Goal: Transaction & Acquisition: Purchase product/service

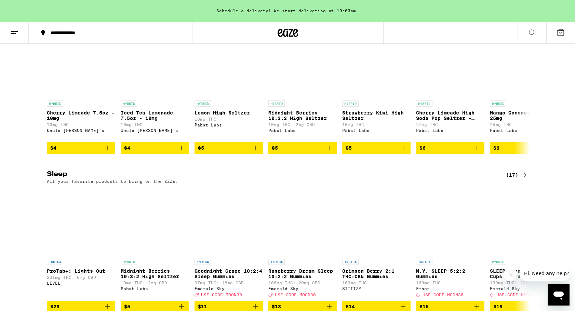
scroll to position [2684, 0]
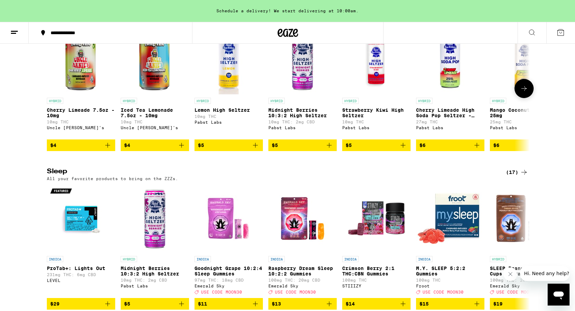
click at [529, 98] on button at bounding box center [524, 88] width 19 height 19
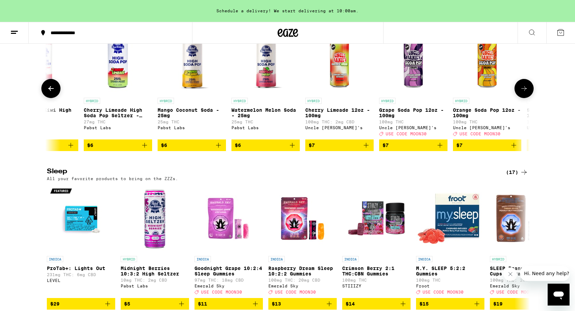
scroll to position [0, 407]
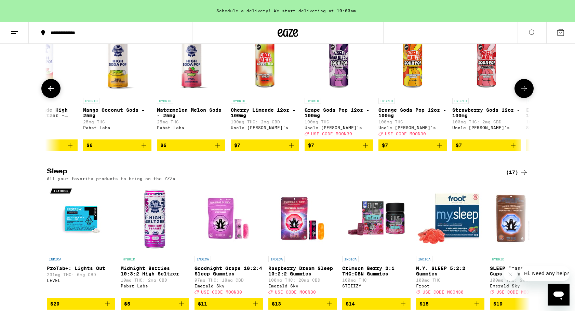
click at [528, 93] on icon at bounding box center [524, 88] width 8 height 8
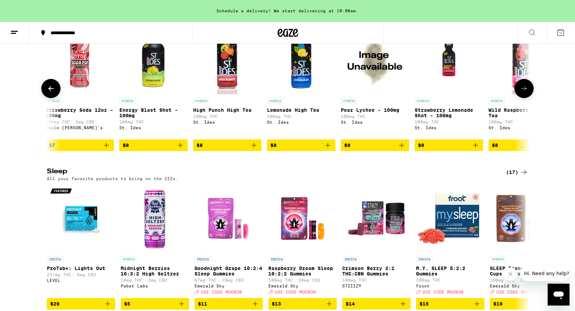
click at [528, 93] on icon at bounding box center [524, 88] width 8 height 8
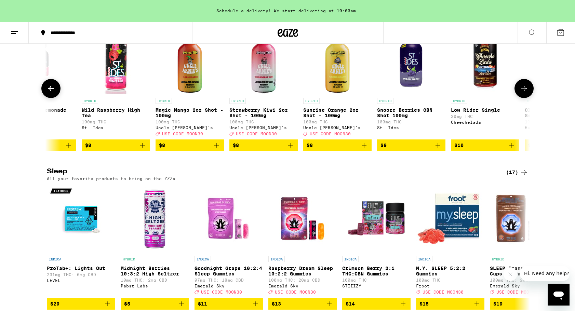
click at [528, 93] on icon at bounding box center [524, 88] width 8 height 8
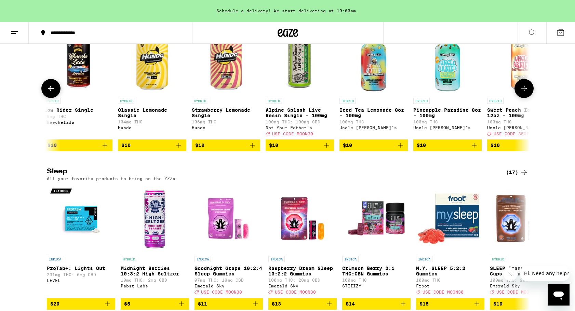
click at [528, 93] on icon at bounding box center [524, 88] width 8 height 8
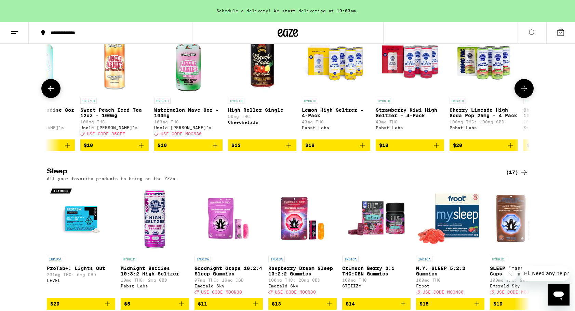
click at [528, 93] on icon at bounding box center [524, 88] width 8 height 8
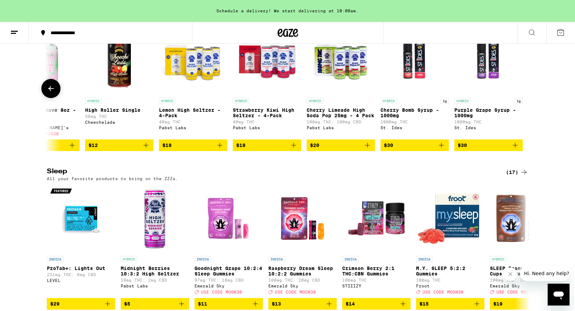
click at [49, 93] on icon at bounding box center [51, 88] width 8 height 8
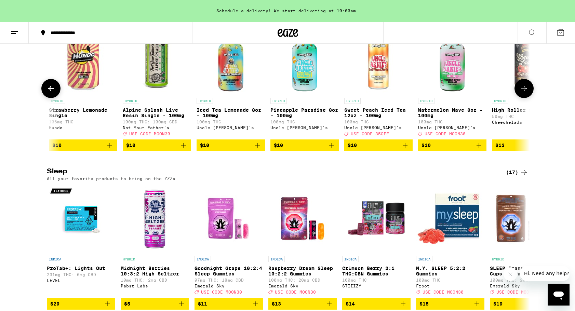
click at [49, 93] on icon at bounding box center [51, 88] width 8 height 8
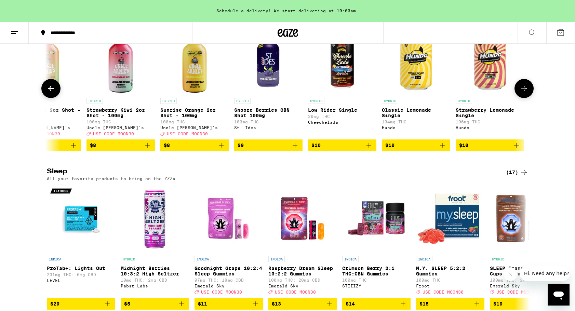
click at [49, 93] on icon at bounding box center [51, 88] width 8 height 8
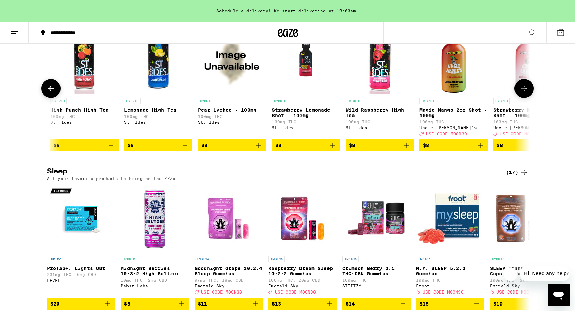
click at [49, 93] on icon at bounding box center [51, 88] width 8 height 8
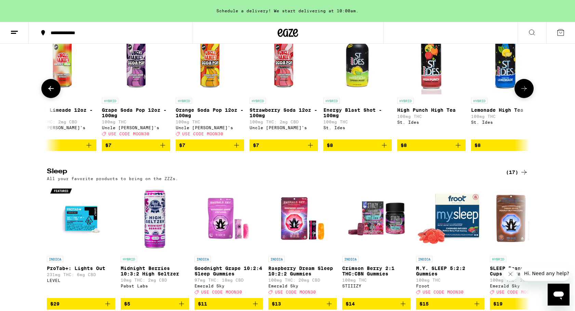
click at [49, 93] on icon at bounding box center [51, 88] width 8 height 8
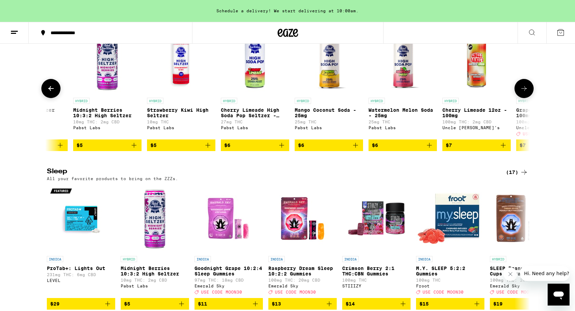
click at [49, 93] on icon at bounding box center [51, 88] width 8 height 8
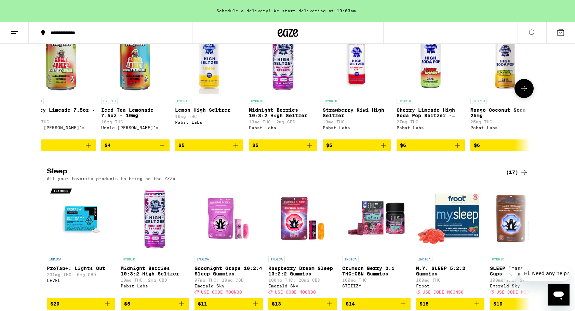
scroll to position [0, 0]
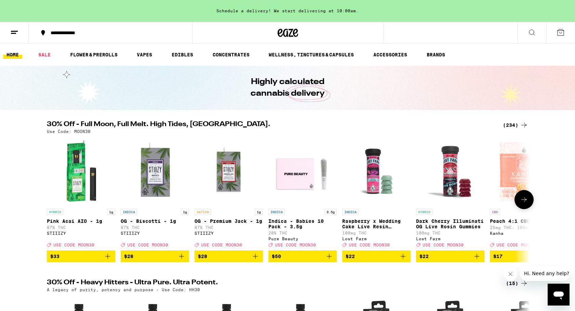
click at [524, 202] on icon at bounding box center [524, 200] width 8 height 8
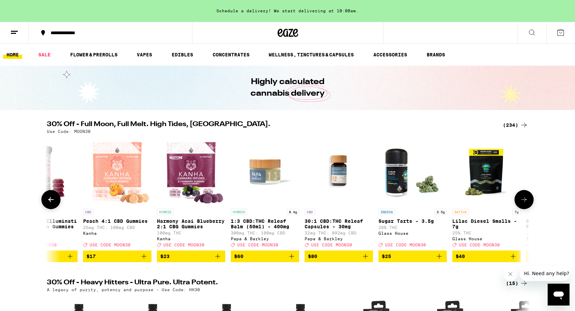
click at [524, 202] on icon at bounding box center [524, 200] width 8 height 8
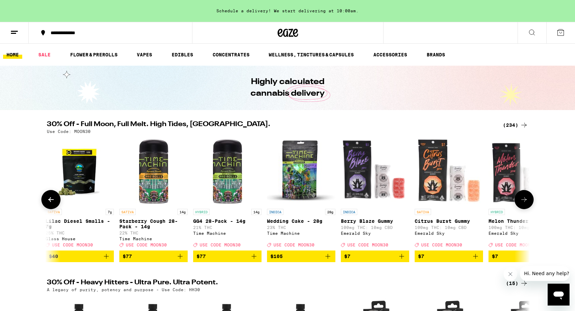
scroll to position [0, 0]
click at [524, 202] on icon at bounding box center [524, 200] width 8 height 8
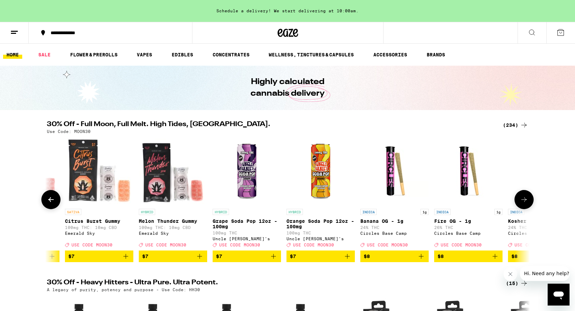
scroll to position [0, 1221]
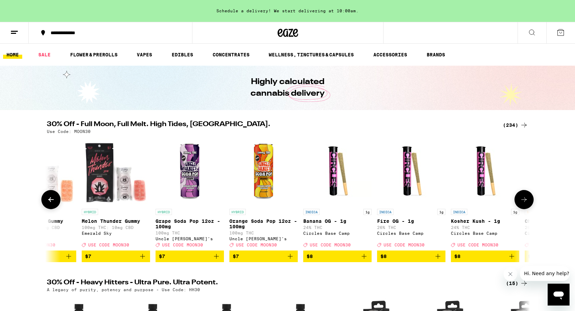
click at [524, 202] on icon at bounding box center [524, 200] width 8 height 8
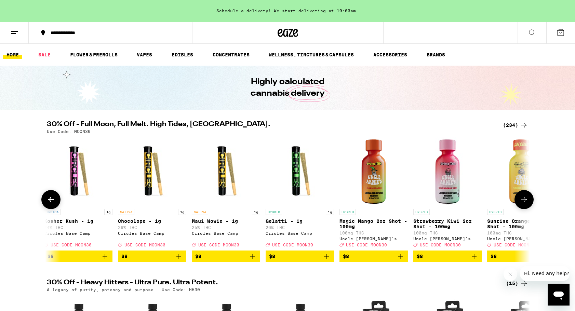
click at [150, 197] on img "Open page for Chocolope - 1g from Circles Base Camp" at bounding box center [152, 171] width 68 height 68
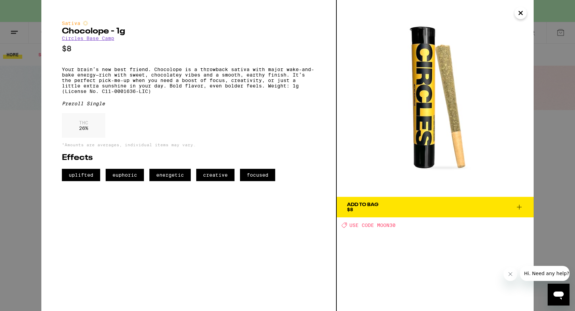
click at [520, 12] on icon "Close" at bounding box center [520, 12] width 3 height 3
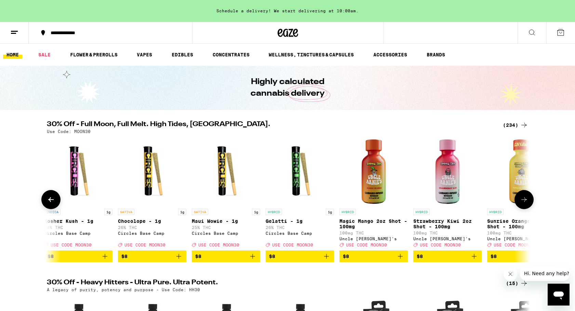
click at [528, 203] on icon at bounding box center [524, 200] width 8 height 8
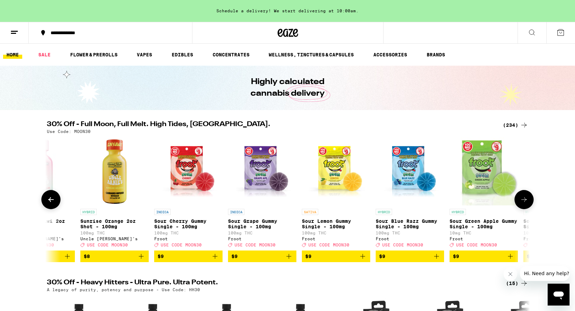
click at [528, 203] on icon at bounding box center [524, 200] width 8 height 8
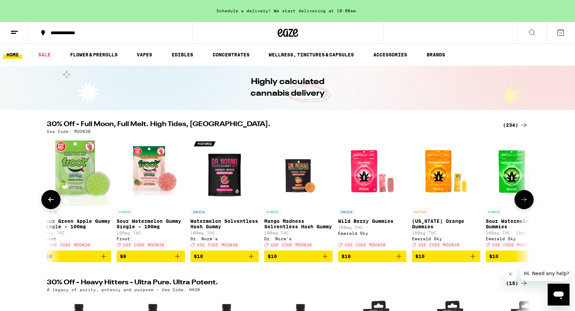
click at [528, 203] on icon at bounding box center [524, 200] width 8 height 8
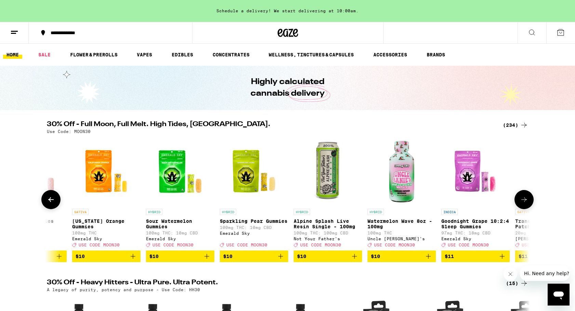
scroll to position [0, 2848]
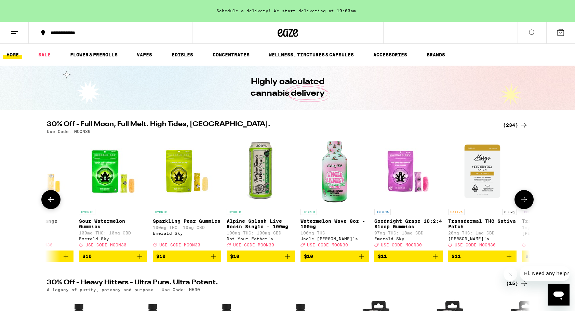
click at [528, 203] on icon at bounding box center [524, 200] width 8 height 8
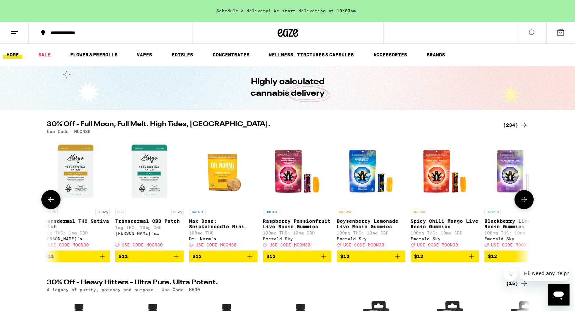
click at [528, 203] on icon at bounding box center [524, 200] width 8 height 8
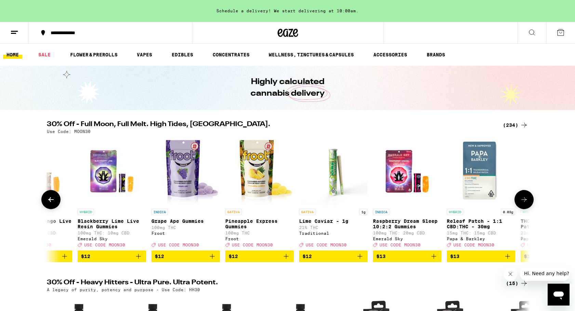
click at [528, 203] on icon at bounding box center [524, 200] width 8 height 8
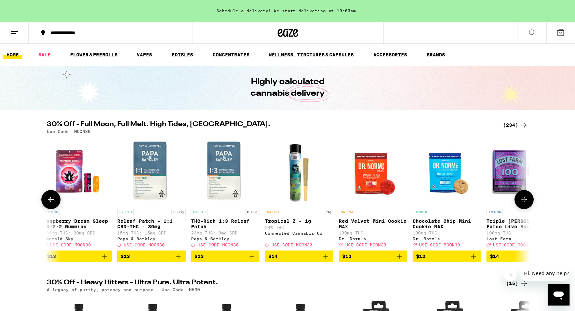
scroll to position [0, 4069]
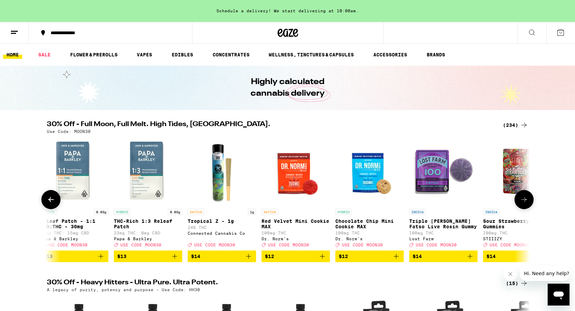
click at [528, 203] on icon at bounding box center [524, 200] width 8 height 8
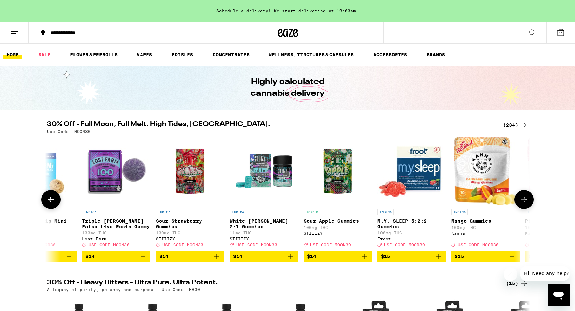
scroll to position [0, 4476]
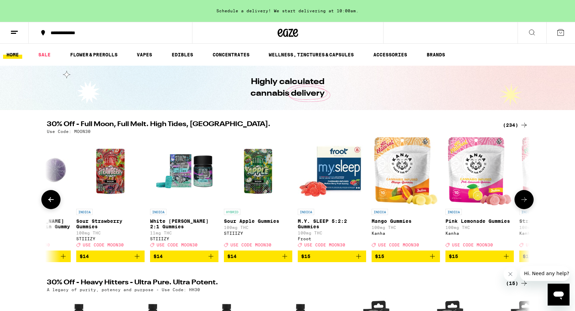
click at [528, 203] on icon at bounding box center [524, 200] width 8 height 8
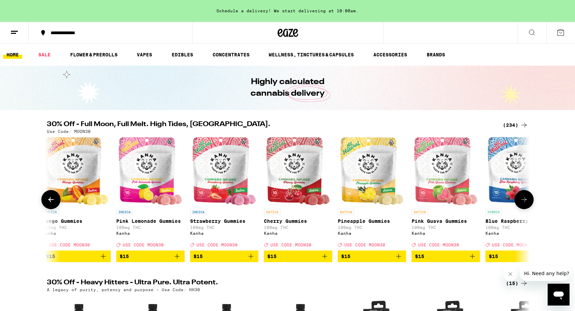
scroll to position [0, 4882]
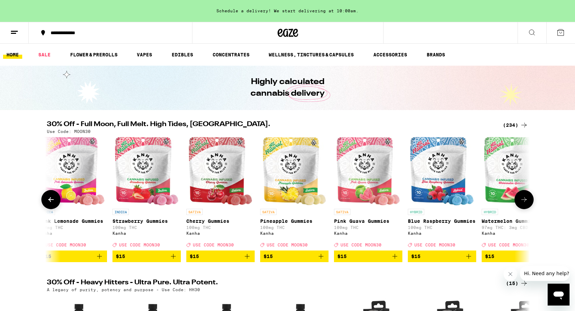
click at [528, 203] on icon at bounding box center [524, 200] width 8 height 8
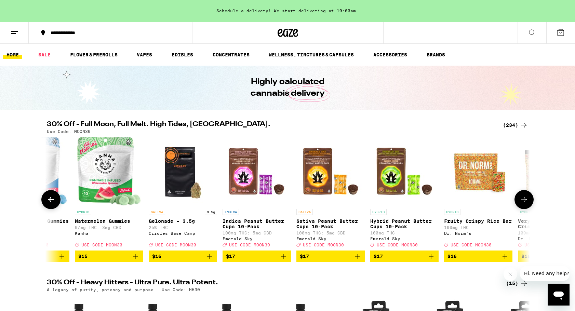
click at [528, 203] on icon at bounding box center [524, 200] width 8 height 8
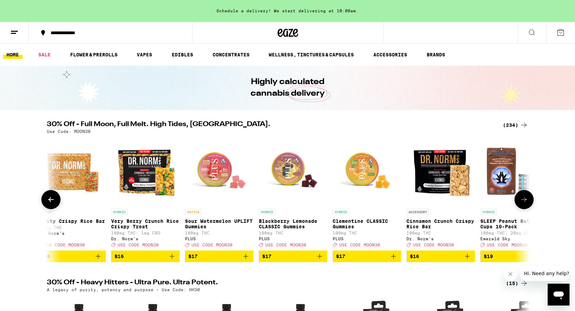
click at [528, 203] on icon at bounding box center [524, 200] width 8 height 8
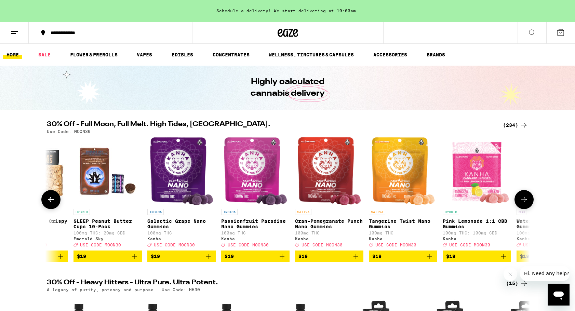
click at [528, 203] on icon at bounding box center [524, 200] width 8 height 8
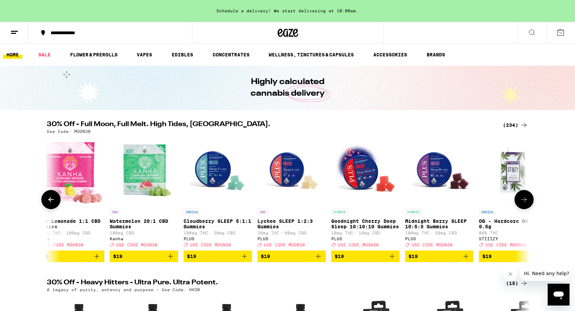
click at [528, 203] on icon at bounding box center [524, 200] width 8 height 8
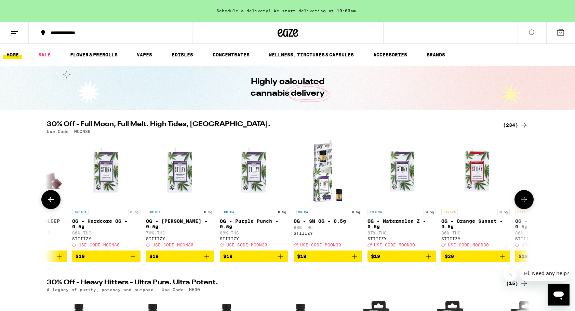
click at [528, 203] on icon at bounding box center [524, 200] width 8 height 8
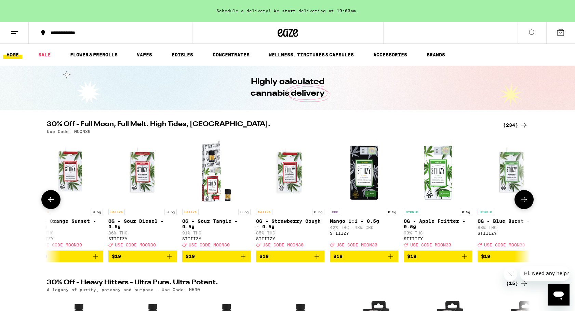
click at [528, 203] on icon at bounding box center [524, 200] width 8 height 8
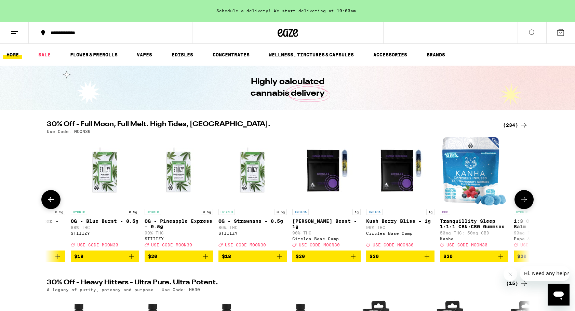
click at [528, 203] on icon at bounding box center [524, 200] width 8 height 8
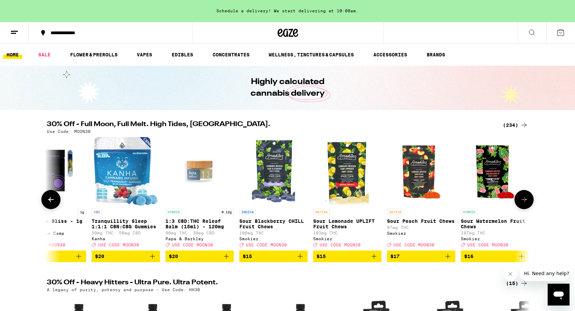
scroll to position [0, 8137]
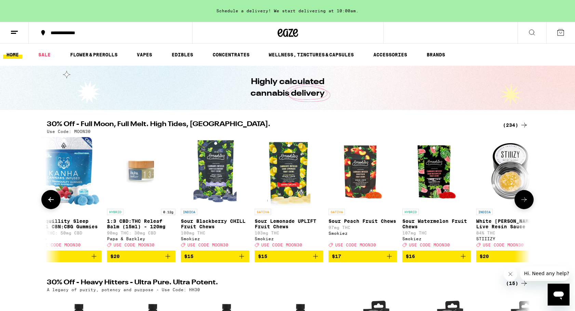
click at [528, 203] on icon at bounding box center [524, 200] width 8 height 8
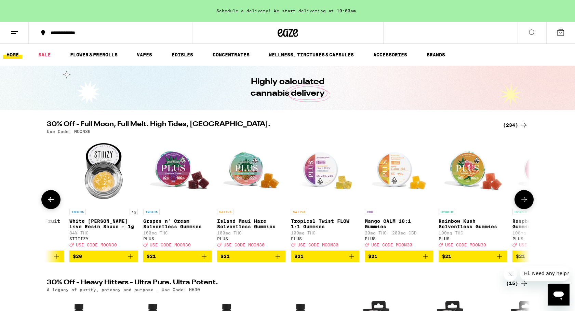
scroll to position [0, 8544]
click at [528, 203] on icon at bounding box center [524, 200] width 8 height 8
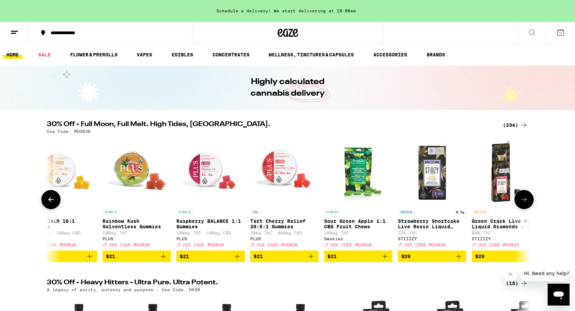
scroll to position [0, 8951]
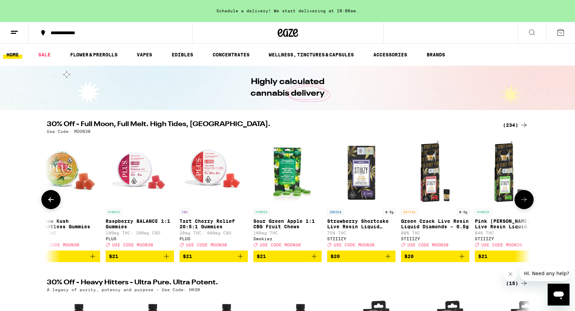
click at [528, 203] on icon at bounding box center [524, 200] width 8 height 8
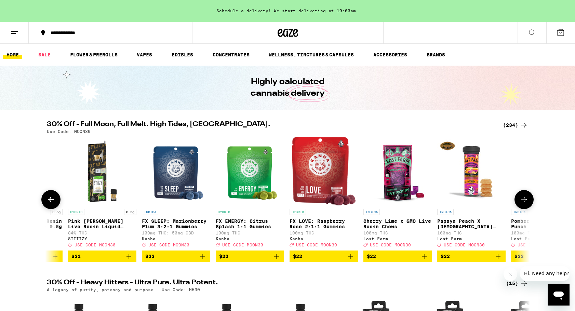
click at [528, 203] on icon at bounding box center [524, 200] width 8 height 8
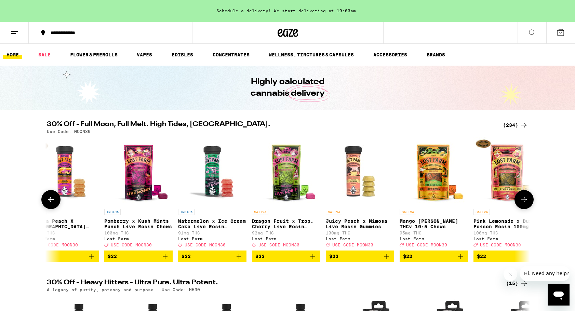
click at [528, 203] on icon at bounding box center [524, 200] width 8 height 8
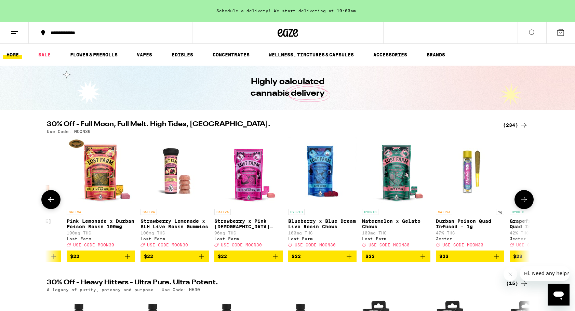
click at [528, 203] on icon at bounding box center [524, 200] width 8 height 8
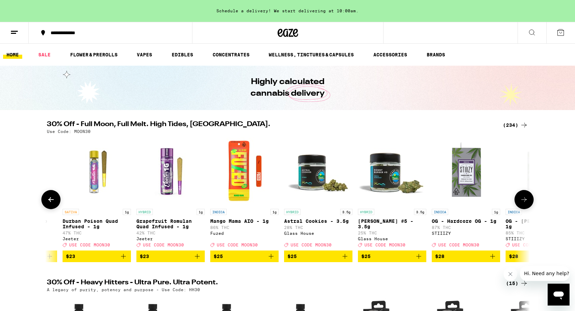
scroll to position [0, 10579]
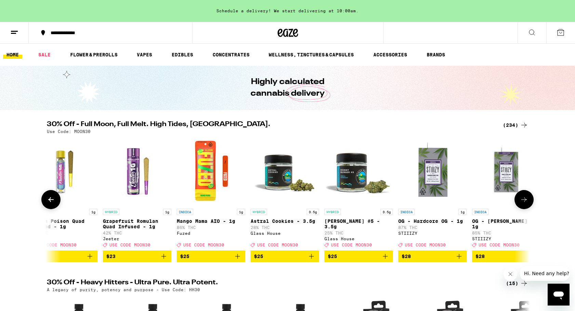
click at [52, 203] on icon at bounding box center [51, 200] width 8 height 8
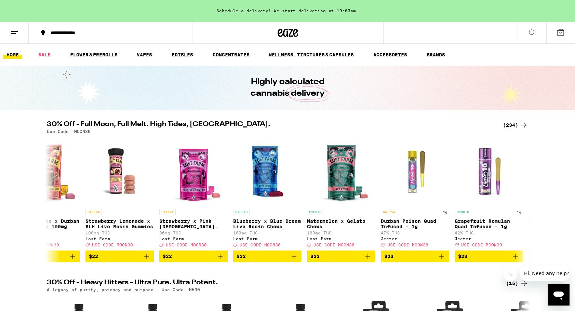
scroll to position [0, 10172]
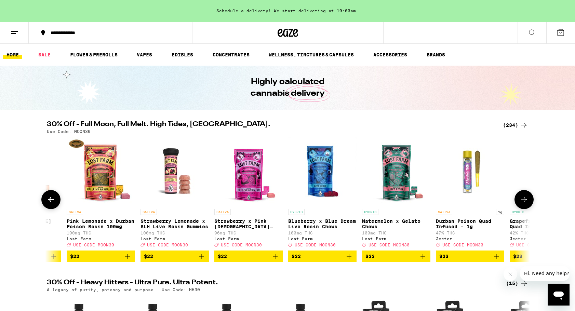
click at [524, 202] on icon at bounding box center [524, 200] width 8 height 8
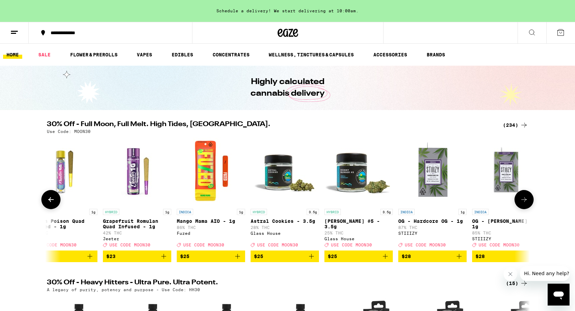
click at [524, 202] on icon at bounding box center [524, 200] width 8 height 8
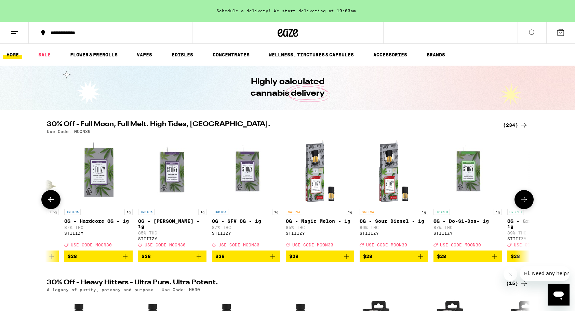
scroll to position [0, 10986]
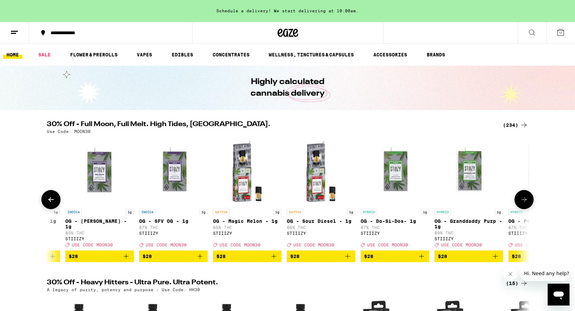
click at [524, 202] on icon at bounding box center [524, 200] width 8 height 8
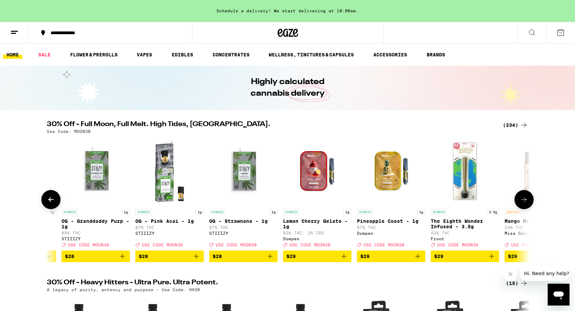
scroll to position [0, 11392]
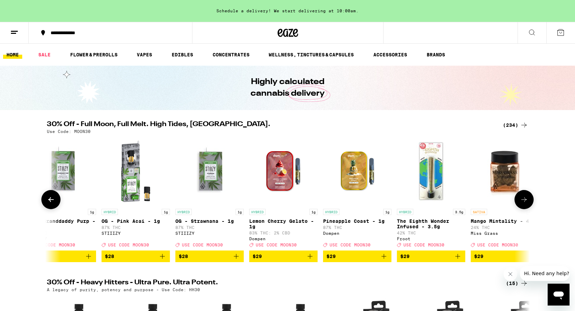
click at [524, 202] on icon at bounding box center [524, 200] width 8 height 8
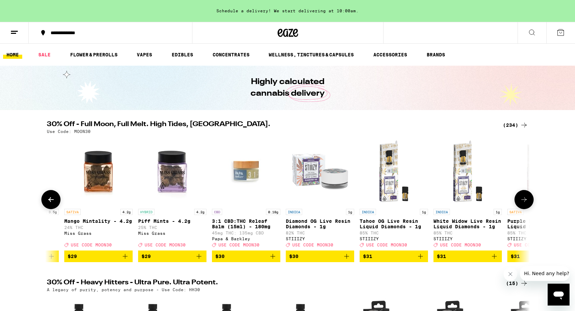
scroll to position [0, 11799]
click at [173, 173] on img "Open page for Piff Mints - 4.2g from Miss Grass" at bounding box center [172, 171] width 68 height 68
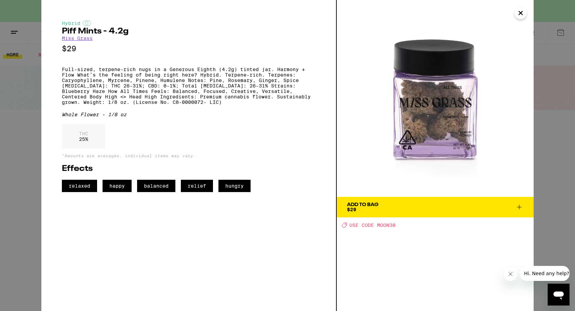
click at [522, 13] on icon "Close" at bounding box center [521, 13] width 8 height 10
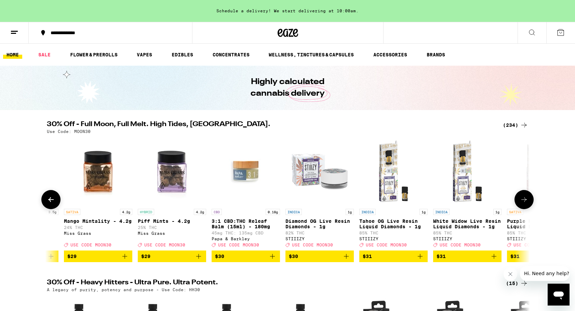
click at [80, 205] on img "Open page for Mango Mintality - 4.2g from Miss Grass" at bounding box center [98, 171] width 68 height 68
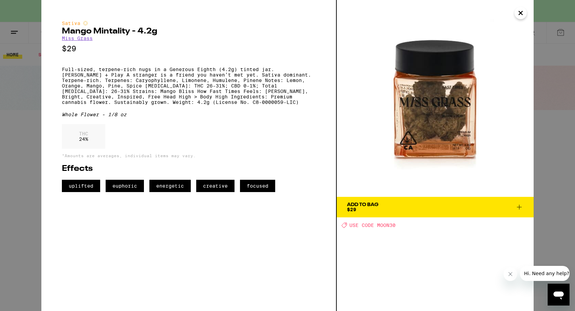
click at [523, 13] on icon "Close" at bounding box center [521, 13] width 8 height 10
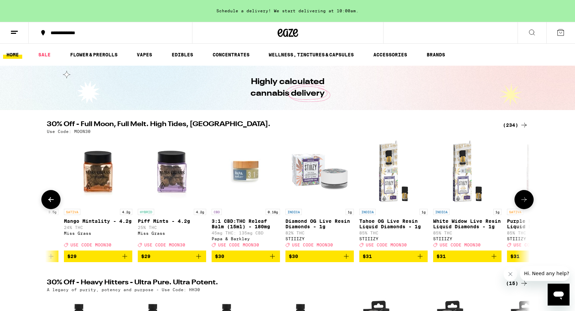
click at [524, 203] on icon at bounding box center [524, 200] width 8 height 8
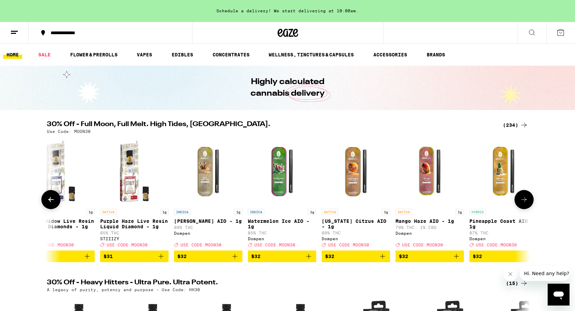
click at [526, 204] on icon at bounding box center [524, 200] width 8 height 8
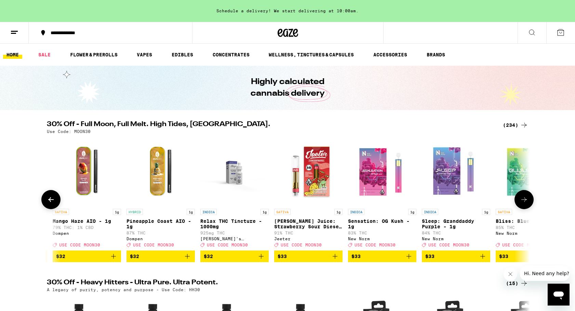
scroll to position [0, 12613]
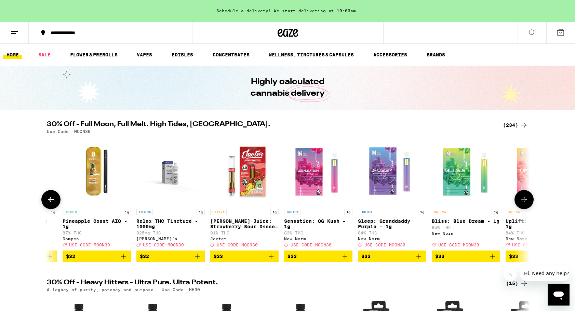
click at [526, 204] on icon at bounding box center [524, 200] width 8 height 8
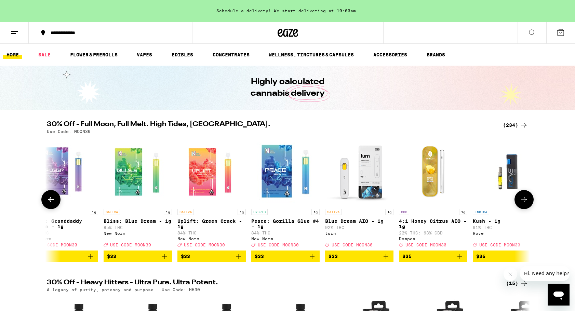
scroll to position [0, 13020]
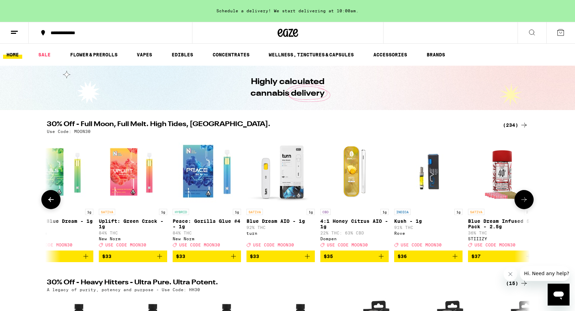
click at [526, 204] on icon at bounding box center [524, 200] width 8 height 8
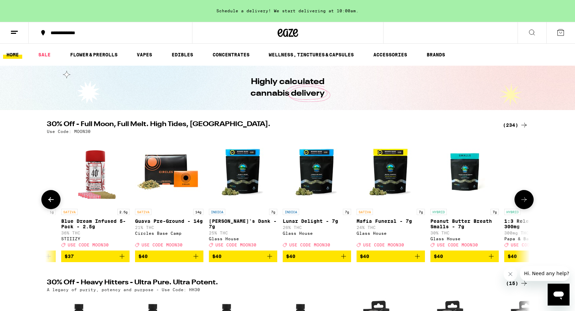
click at [448, 208] on link "HYBRID 7g Peanut Butter Breath Smalls - 7g 30% THC Glass House Deal Created wit…" at bounding box center [464, 194] width 68 height 114
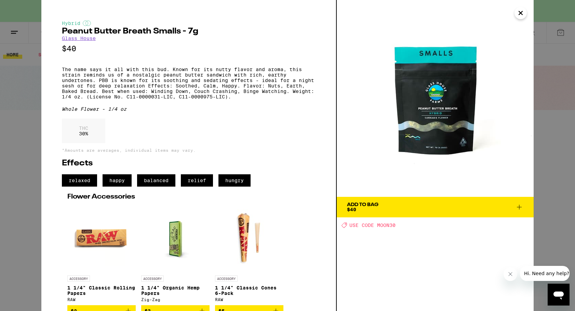
click at [525, 16] on button "Close" at bounding box center [521, 13] width 12 height 12
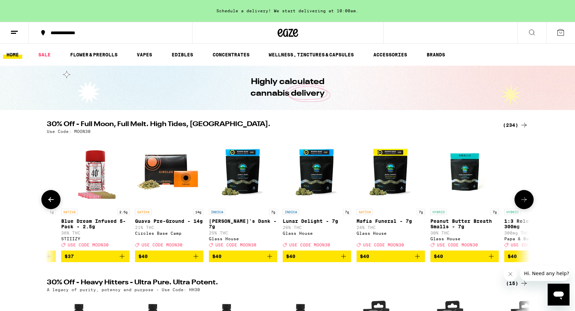
click at [527, 202] on icon at bounding box center [524, 200] width 8 height 8
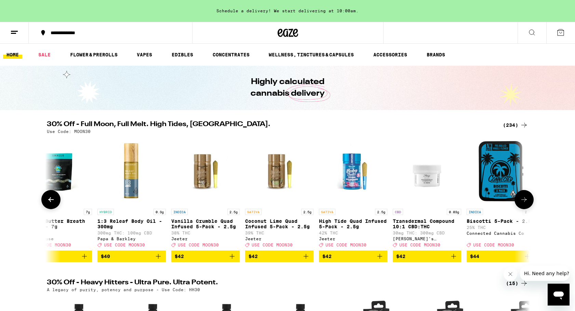
click at [524, 201] on icon at bounding box center [524, 200] width 8 height 8
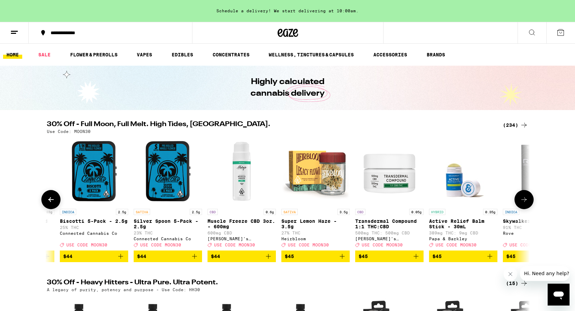
click at [524, 201] on icon at bounding box center [524, 200] width 8 height 8
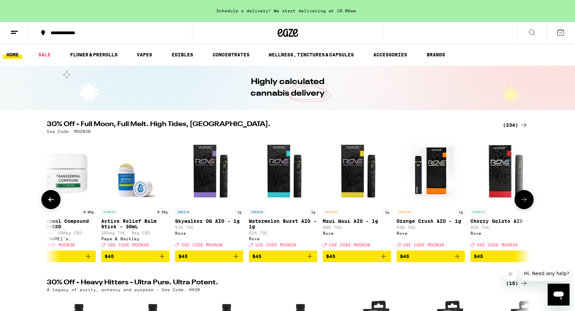
scroll to position [0, 14647]
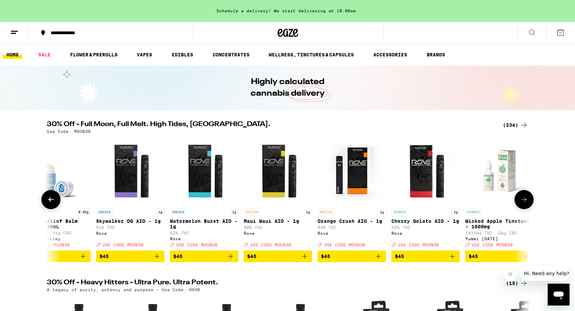
click at [524, 201] on icon at bounding box center [524, 200] width 8 height 8
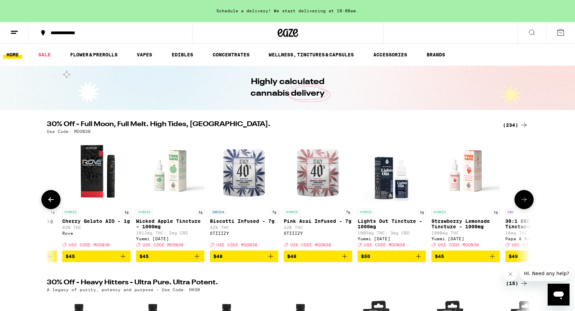
scroll to position [0, 15054]
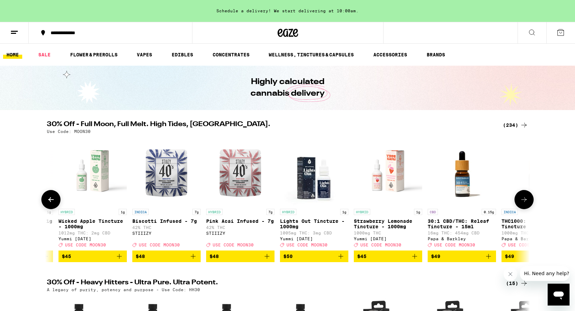
click at [524, 201] on icon at bounding box center [524, 200] width 8 height 8
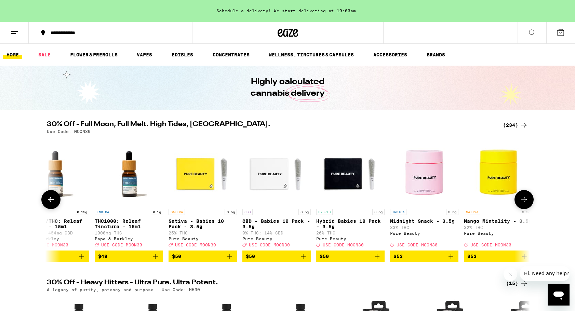
click at [524, 201] on icon at bounding box center [524, 200] width 8 height 8
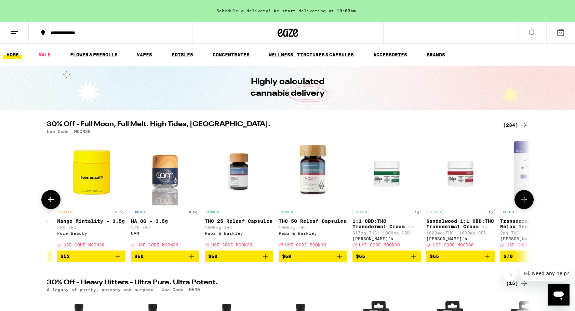
click at [524, 201] on icon at bounding box center [524, 200] width 8 height 8
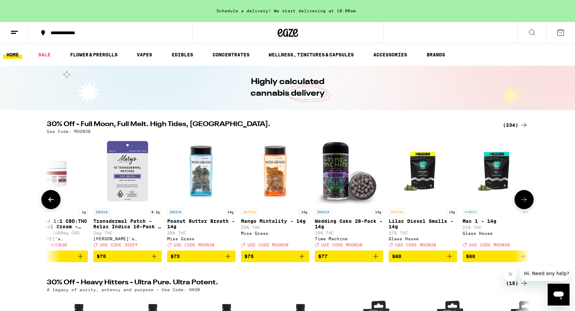
click at [524, 201] on icon at bounding box center [524, 200] width 8 height 8
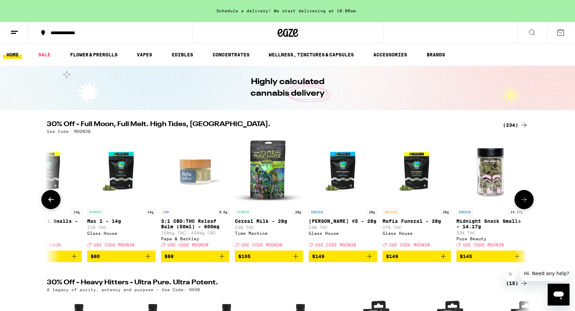
scroll to position [0, 16682]
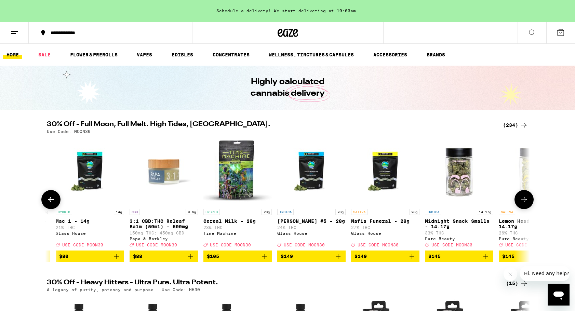
click at [524, 201] on icon at bounding box center [524, 200] width 8 height 8
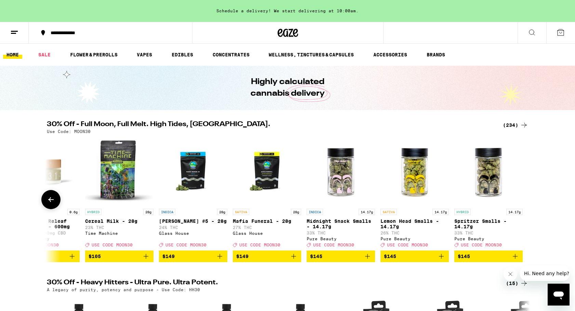
click at [485, 188] on img "Open page for Spritzer Smalls - 14.17g from Pure Beauty" at bounding box center [488, 171] width 68 height 68
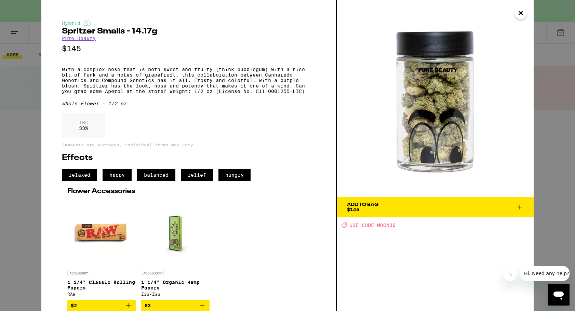
click at [517, 16] on icon "Close" at bounding box center [521, 13] width 8 height 10
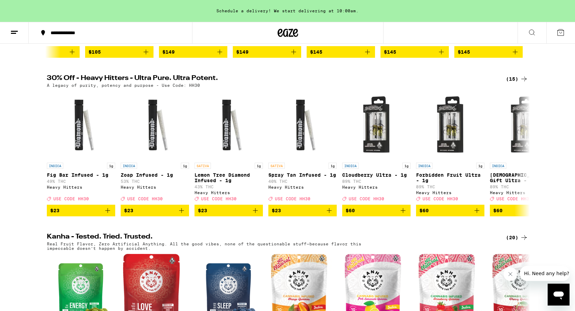
scroll to position [198, 0]
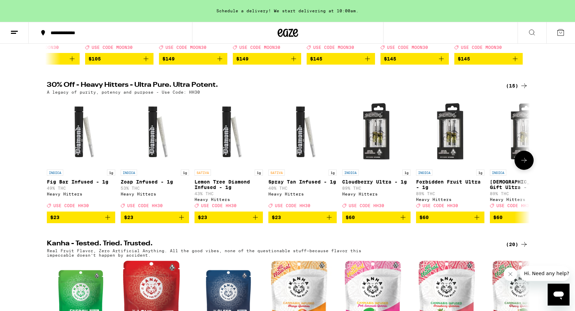
click at [529, 164] on button at bounding box center [524, 160] width 19 height 19
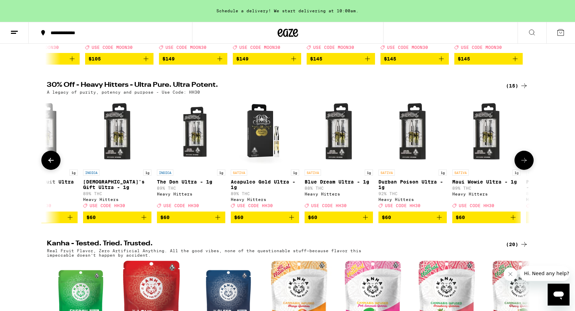
click at [529, 164] on button at bounding box center [524, 160] width 19 height 19
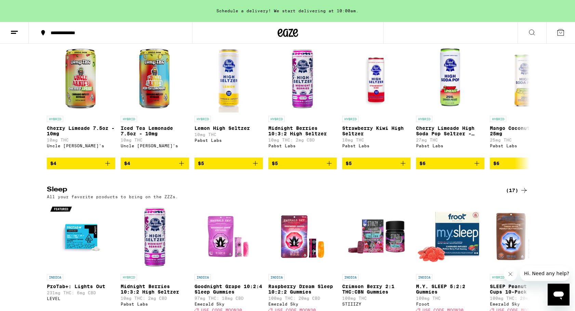
scroll to position [2666, 0]
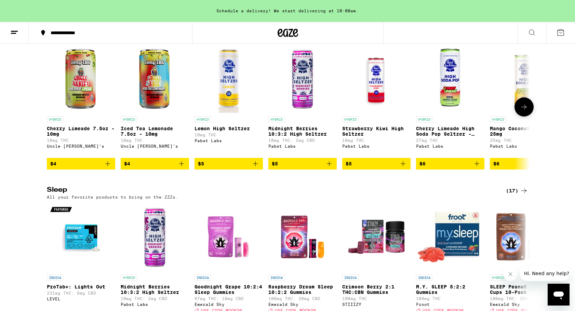
click at [521, 111] on icon at bounding box center [524, 107] width 8 height 8
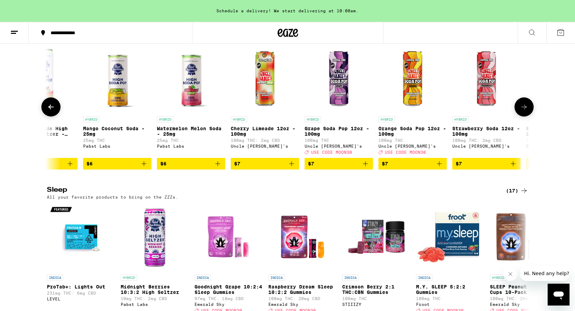
click at [521, 111] on icon at bounding box center [524, 107] width 8 height 8
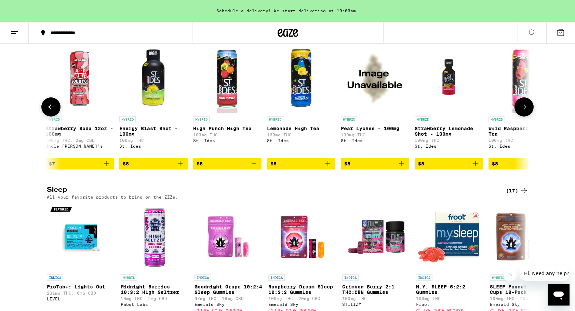
click at [51, 109] on icon at bounding box center [50, 107] width 5 height 5
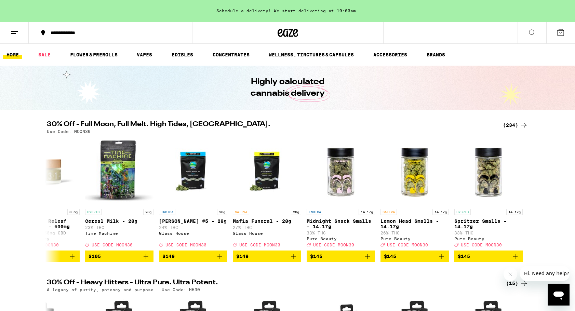
scroll to position [0, 0]
click at [523, 123] on icon at bounding box center [524, 125] width 8 height 8
click at [513, 123] on div "(234)" at bounding box center [515, 125] width 25 height 8
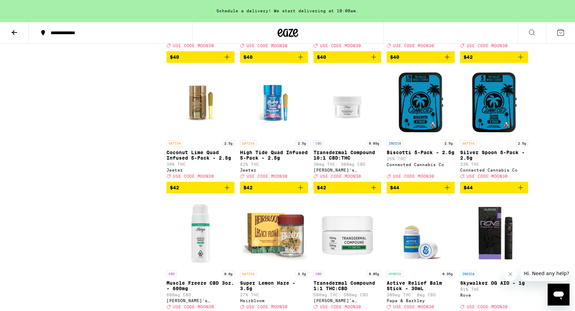
scroll to position [5018, 0]
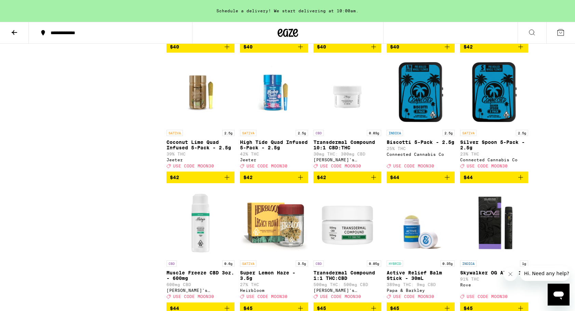
click at [502, 20] on p "Vanilla Crumble Quad Infused 5-Pack - 2.5g" at bounding box center [494, 14] width 68 height 11
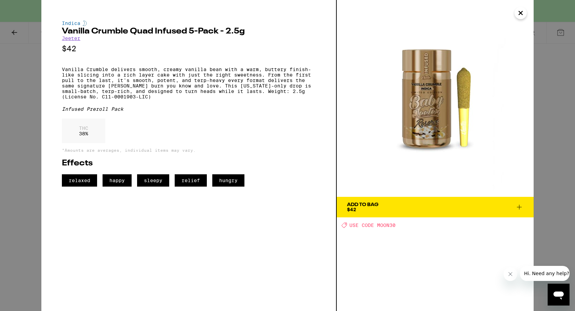
click at [521, 15] on icon "Close" at bounding box center [521, 13] width 8 height 10
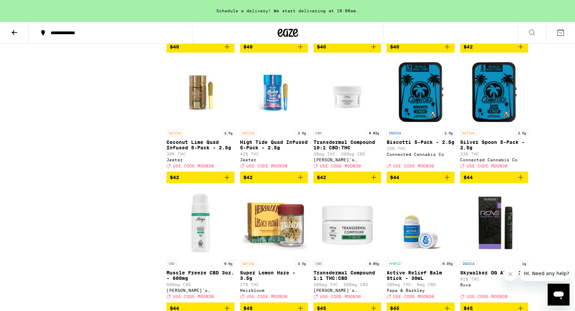
click at [520, 51] on icon "Add to bag" at bounding box center [521, 47] width 8 height 8
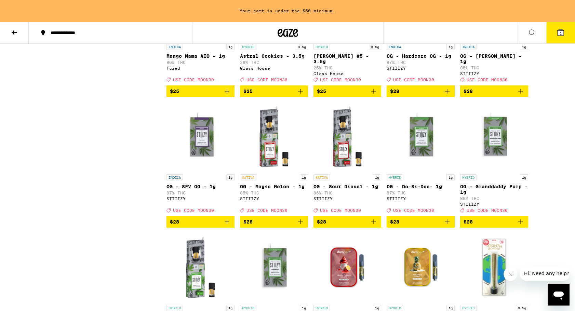
scroll to position [3927, 0]
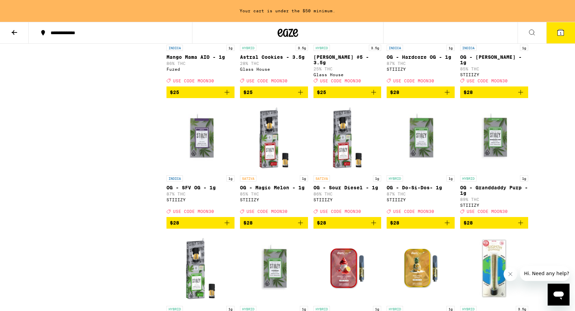
click at [14, 31] on icon at bounding box center [14, 32] width 8 height 8
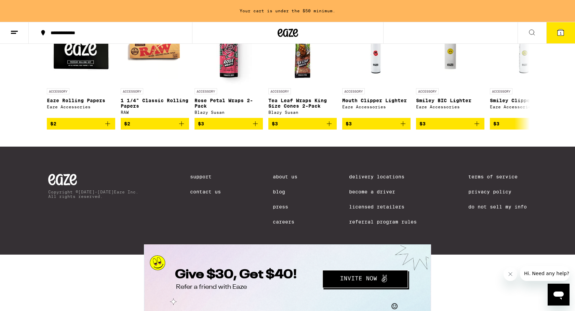
scroll to position [3243, 0]
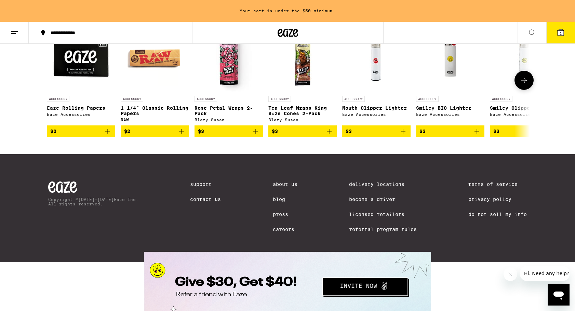
click at [528, 84] on icon at bounding box center [524, 80] width 8 height 8
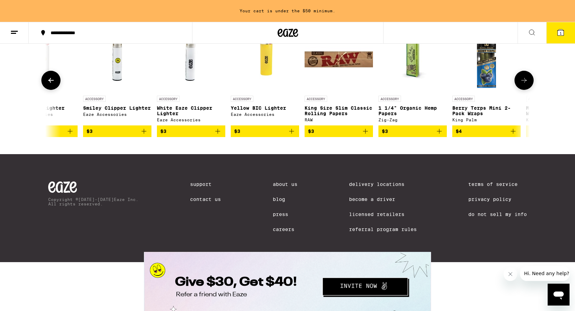
click at [528, 84] on icon at bounding box center [524, 80] width 8 height 8
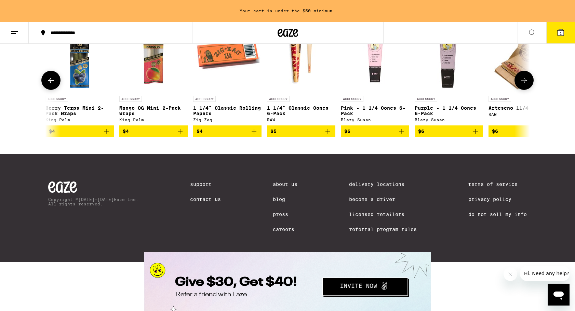
click at [528, 84] on icon at bounding box center [524, 80] width 8 height 8
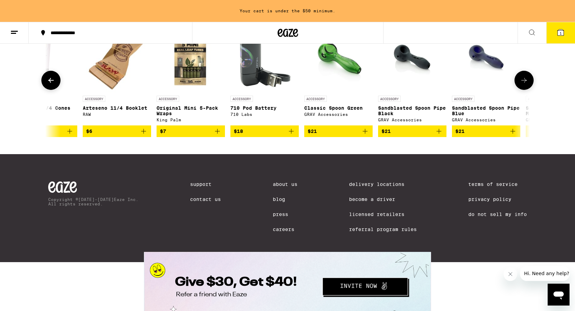
scroll to position [0, 1221]
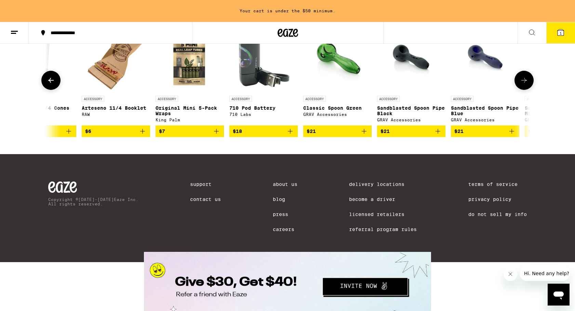
click at [528, 84] on icon at bounding box center [524, 80] width 8 height 8
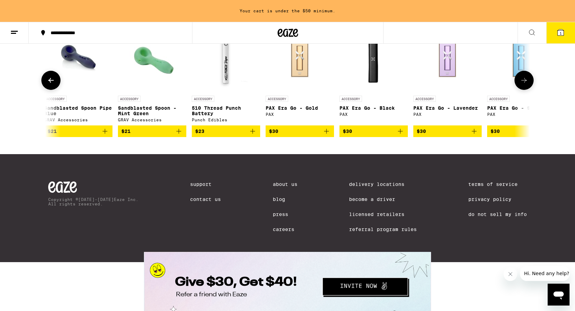
click at [528, 84] on icon at bounding box center [524, 80] width 8 height 8
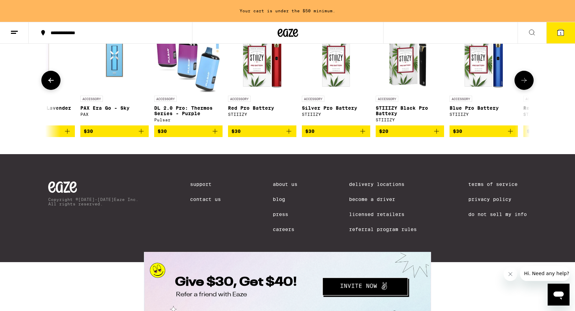
click at [528, 84] on icon at bounding box center [524, 80] width 8 height 8
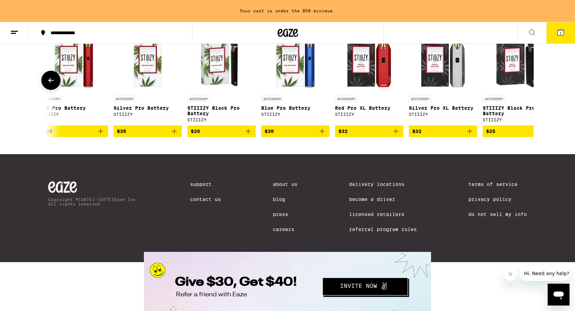
scroll to position [0, 2251]
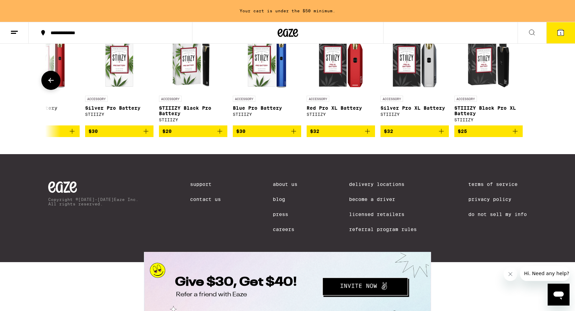
click at [50, 83] on icon at bounding box center [50, 80] width 5 height 5
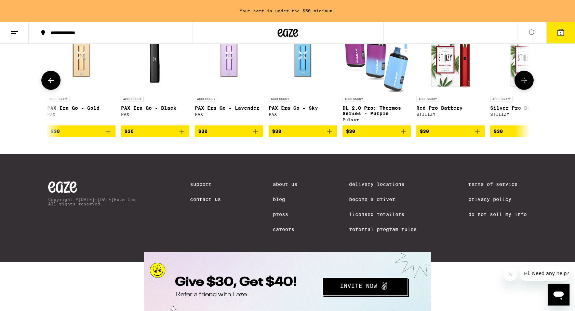
scroll to position [0, 1844]
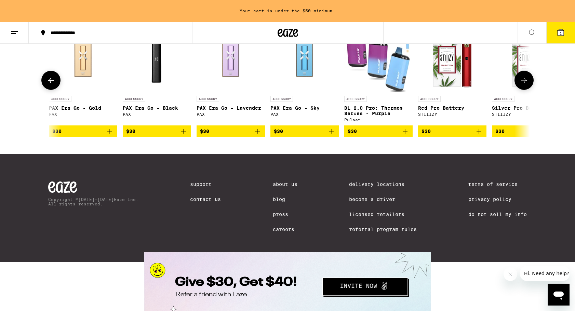
click at [50, 83] on icon at bounding box center [50, 80] width 5 height 5
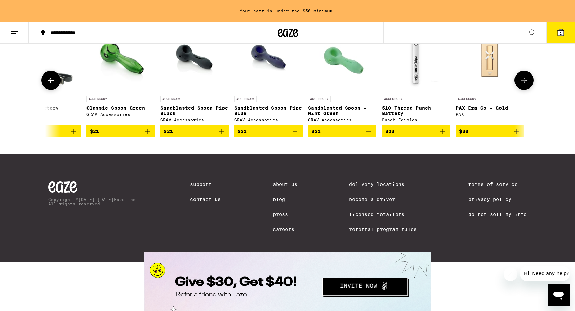
click at [50, 83] on icon at bounding box center [50, 80] width 5 height 5
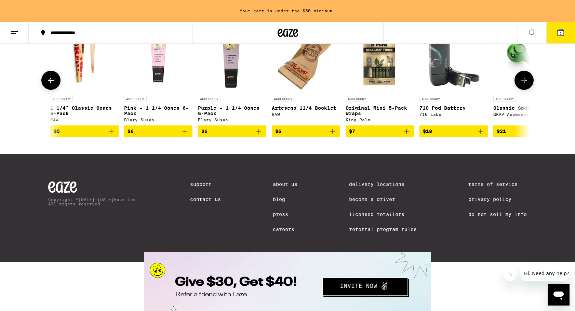
click at [228, 92] on img "Open page for Purple - 1 1/4 Cones 6-Pack from Blazy Susan" at bounding box center [232, 58] width 68 height 68
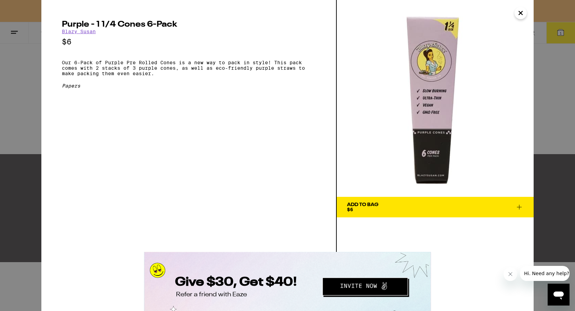
click at [519, 13] on icon "Close" at bounding box center [521, 13] width 8 height 10
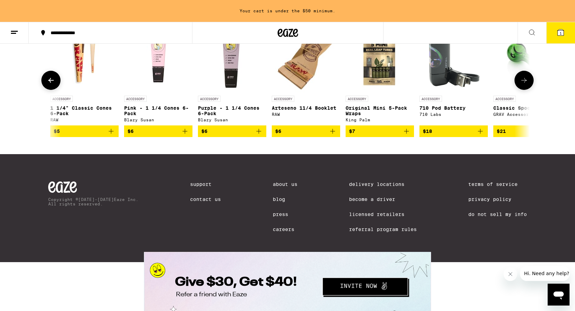
click at [410, 135] on icon "Add to bag" at bounding box center [406, 131] width 8 height 8
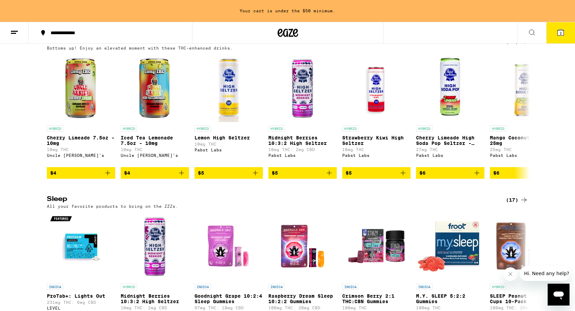
scroll to position [2572, 0]
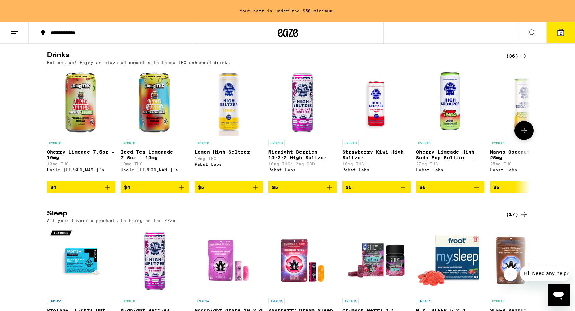
click at [521, 135] on icon at bounding box center [524, 131] width 8 height 8
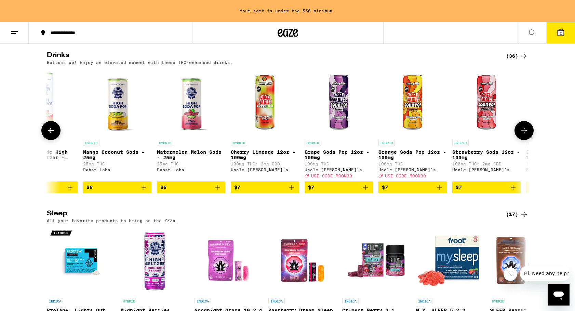
click at [368, 191] on icon "Add to bag" at bounding box center [365, 187] width 8 height 8
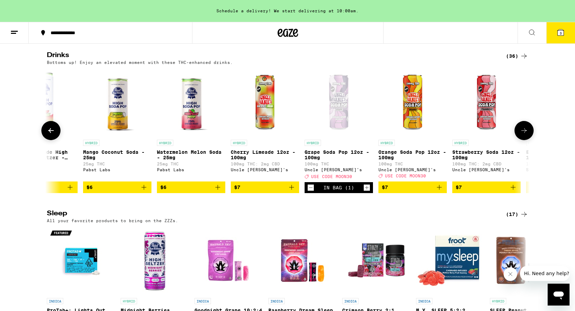
click at [368, 192] on icon "Increment" at bounding box center [367, 188] width 6 height 8
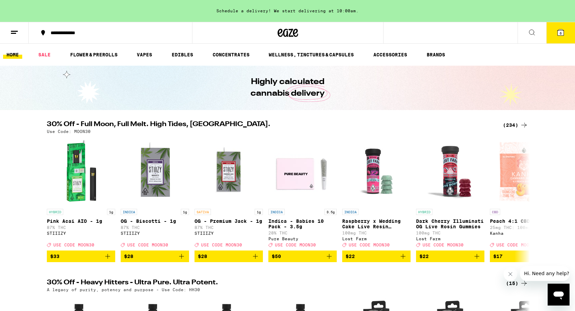
scroll to position [0, 0]
click at [508, 123] on div "(234)" at bounding box center [515, 125] width 25 height 8
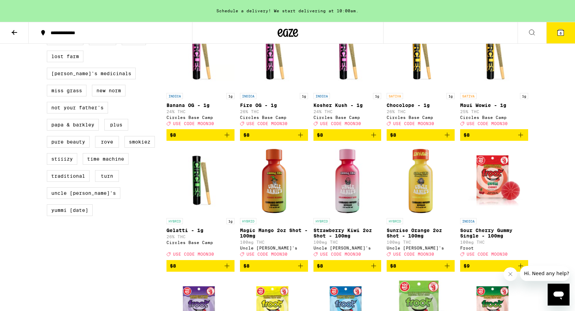
scroll to position [623, 0]
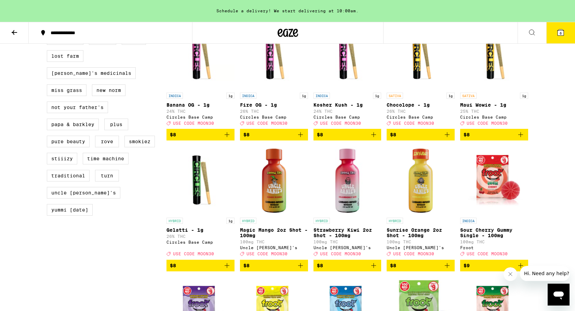
click at [448, 139] on icon "Add to bag" at bounding box center [447, 135] width 8 height 8
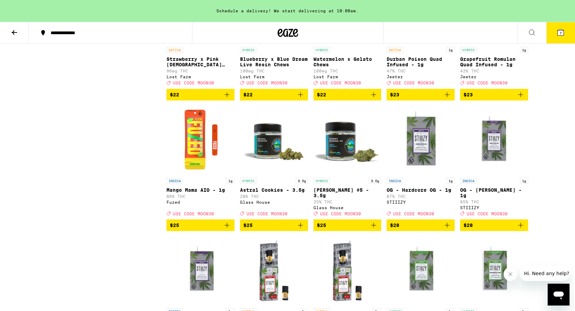
scroll to position [3798, 0]
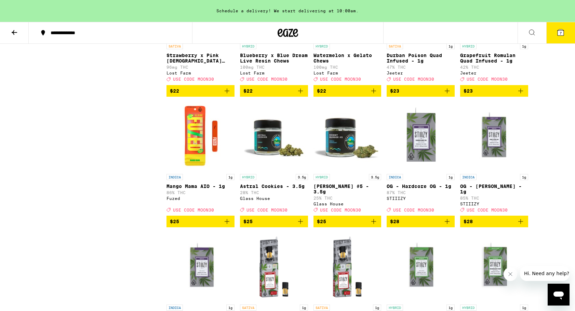
click at [13, 32] on icon at bounding box center [14, 32] width 5 height 5
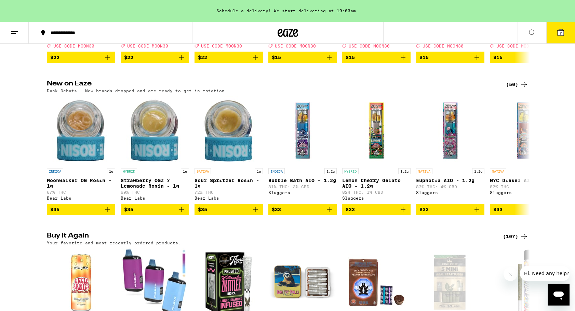
scroll to position [518, 0]
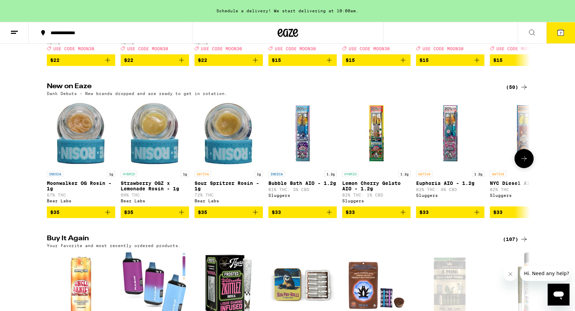
click at [526, 163] on icon at bounding box center [524, 159] width 8 height 8
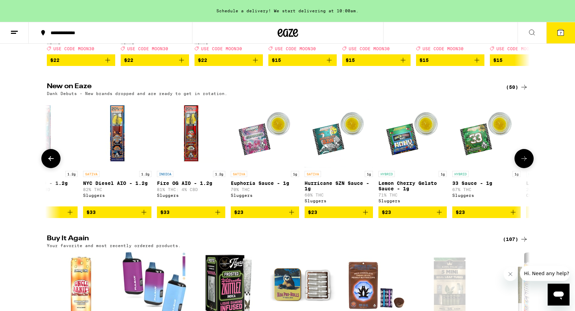
click at [526, 163] on icon at bounding box center [524, 159] width 8 height 8
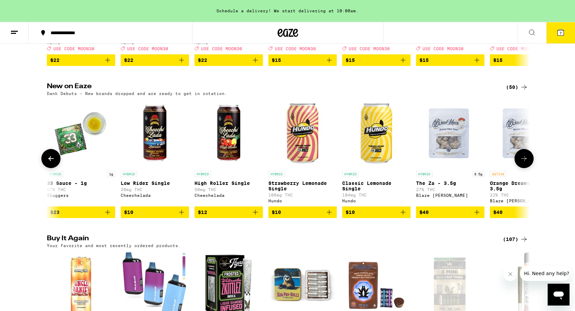
scroll to position [0, 814]
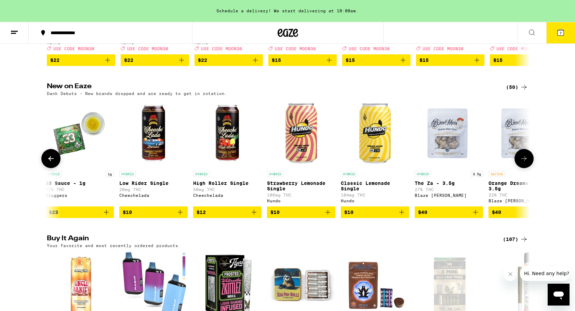
click at [526, 163] on icon at bounding box center [524, 159] width 8 height 8
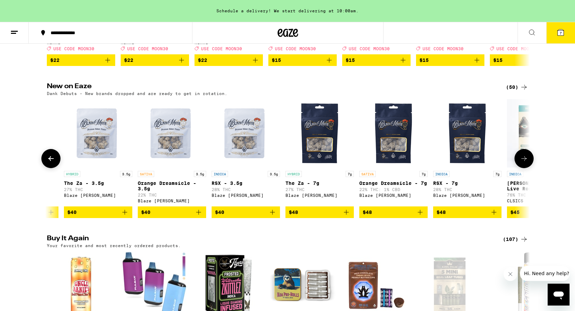
scroll to position [0, 1221]
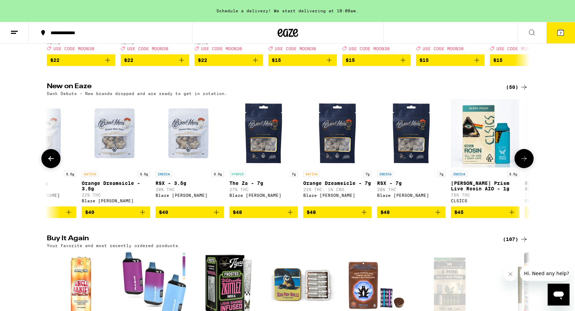
click at [526, 163] on icon at bounding box center [524, 159] width 8 height 8
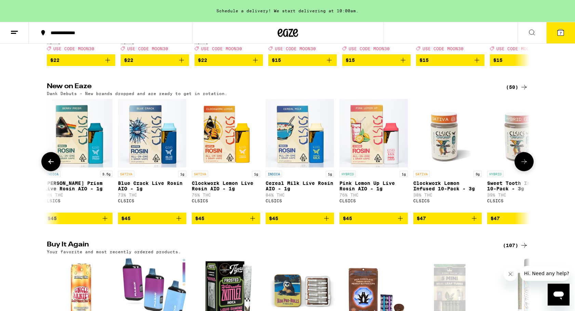
click at [526, 166] on icon at bounding box center [524, 162] width 8 height 8
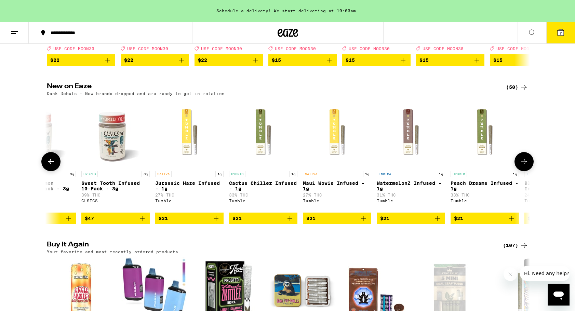
scroll to position [0, 2034]
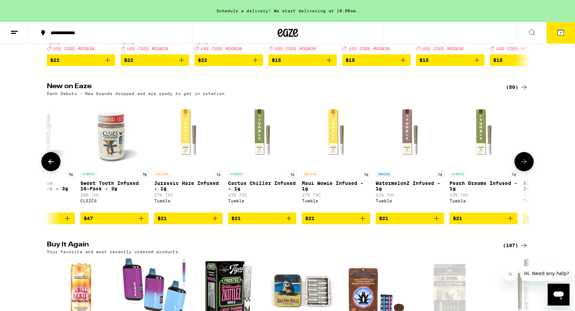
click at [526, 166] on icon at bounding box center [524, 162] width 8 height 8
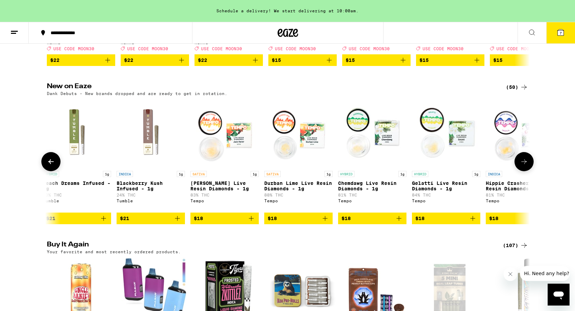
click at [526, 166] on icon at bounding box center [524, 162] width 8 height 8
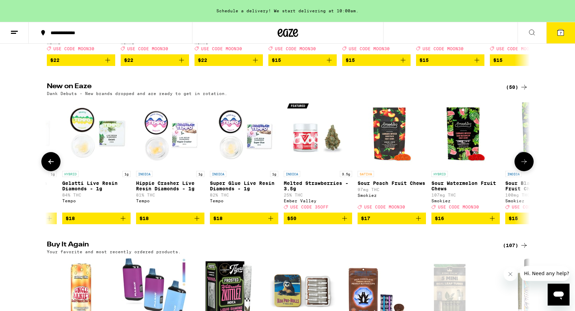
scroll to position [0, 2848]
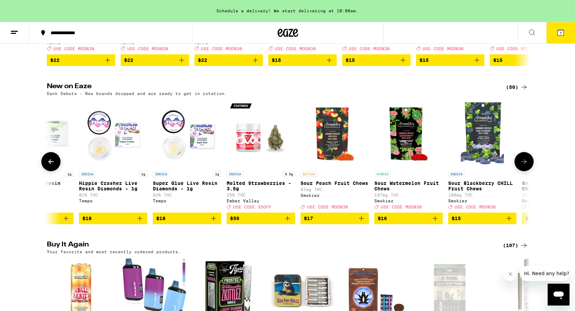
click at [526, 166] on icon at bounding box center [524, 162] width 8 height 8
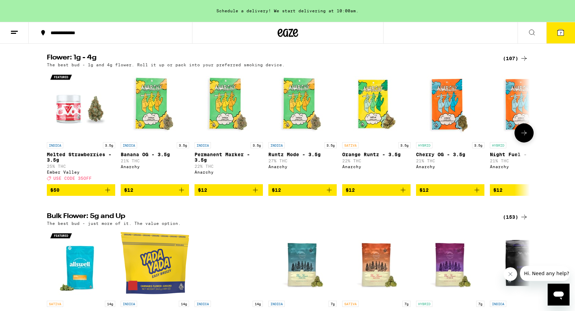
scroll to position [864, 0]
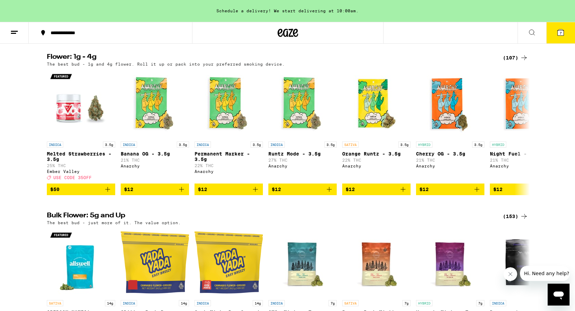
click at [513, 62] on div "(107)" at bounding box center [515, 58] width 25 height 8
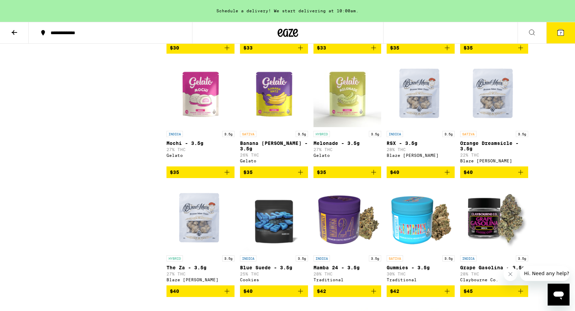
scroll to position [1061, 0]
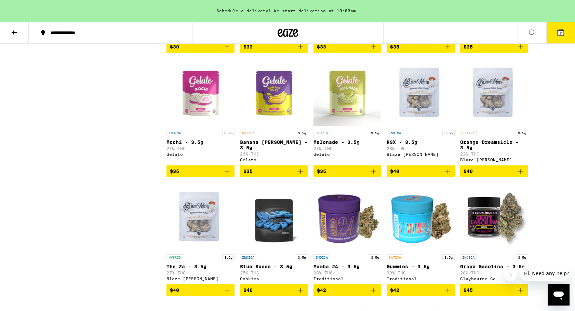
click at [188, 127] on img "Open page for Mochi - 3.5g from Gelato" at bounding box center [201, 92] width 68 height 68
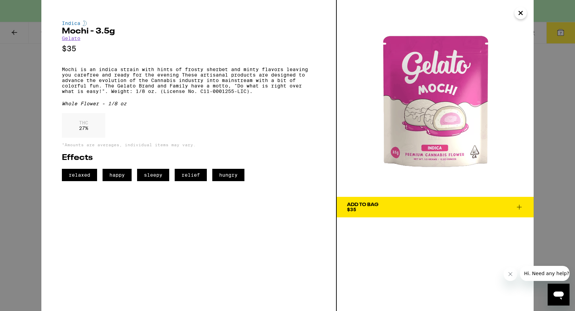
click at [520, 15] on icon "Close" at bounding box center [521, 13] width 8 height 10
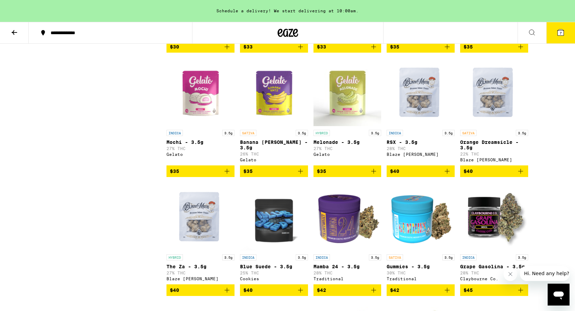
click at [273, 127] on img "Open page for Banana Runtz - 3.5g from Gelato" at bounding box center [274, 92] width 68 height 68
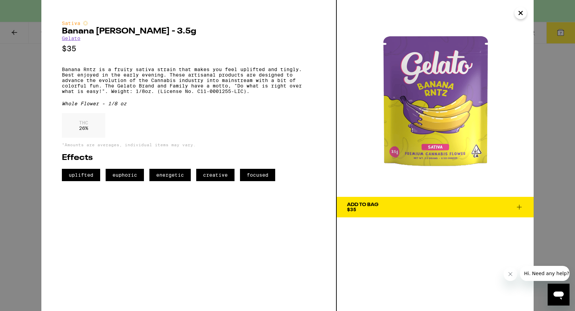
click at [518, 15] on icon "Close" at bounding box center [521, 13] width 8 height 10
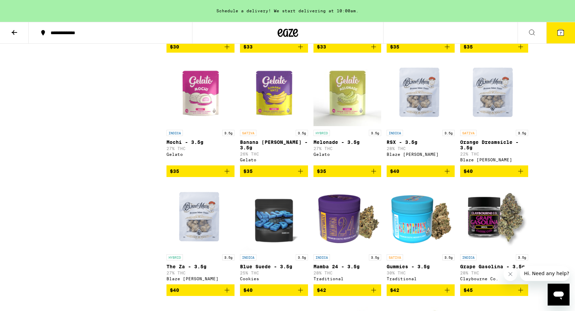
click at [343, 127] on img "Open page for Melonade - 3.5g from Gelato" at bounding box center [348, 92] width 68 height 68
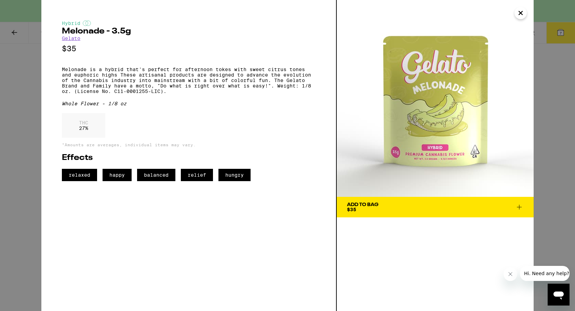
click at [519, 15] on icon "Close" at bounding box center [521, 13] width 8 height 10
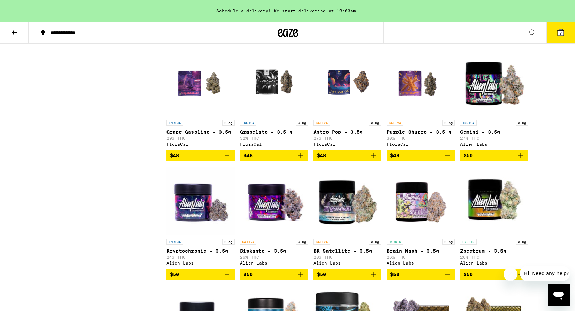
scroll to position [1704, 0]
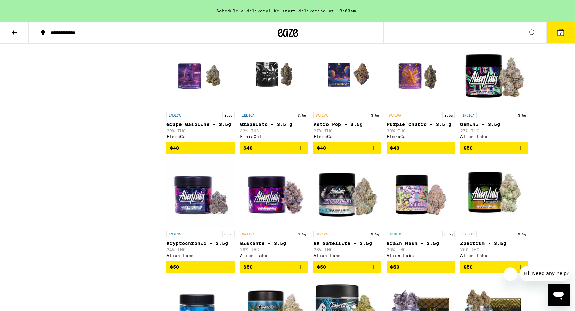
click at [409, 109] on img "Open page for Purple Churro - 3.5 g from FloraCal" at bounding box center [420, 74] width 53 height 68
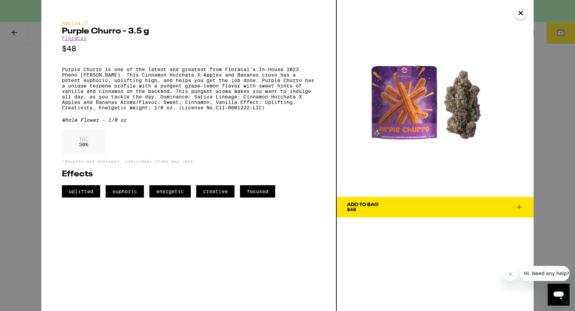
click at [519, 11] on icon "Close" at bounding box center [520, 12] width 3 height 3
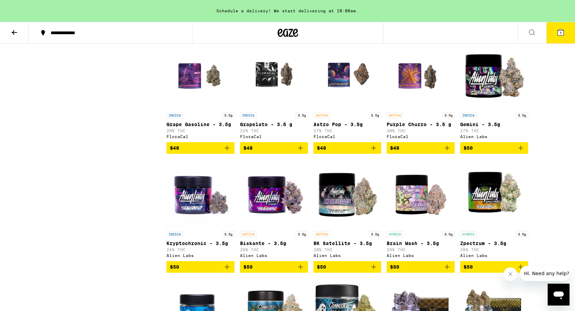
click at [447, 150] on icon "Add to bag" at bounding box center [447, 148] width 5 height 5
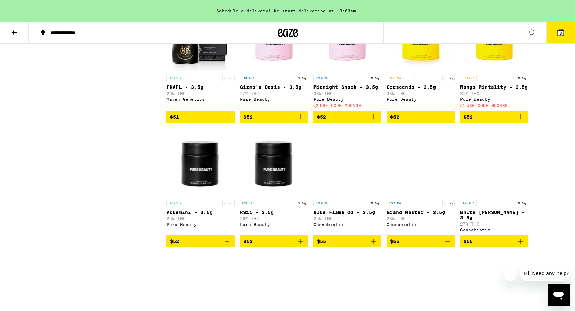
scroll to position [2105, 0]
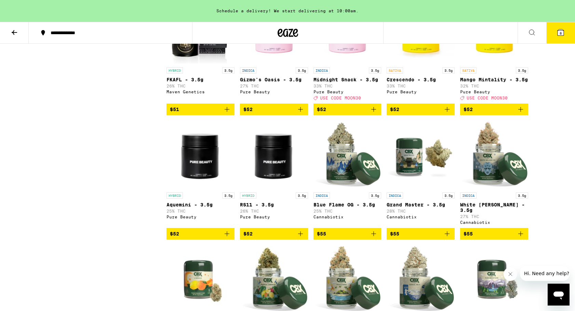
click at [275, 64] on img "Open page for Gizmo's Oasis - 3.5g from Pure Beauty" at bounding box center [274, 30] width 68 height 68
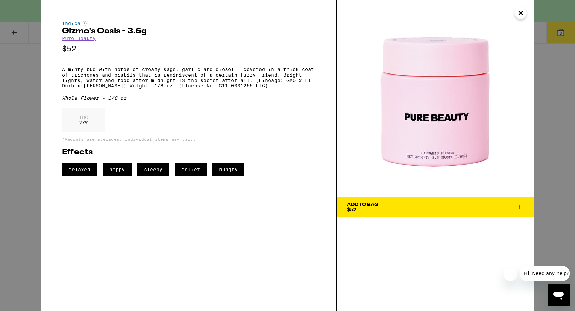
click at [517, 15] on icon "Close" at bounding box center [521, 13] width 8 height 10
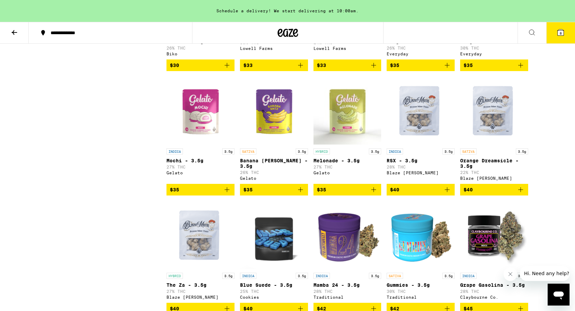
scroll to position [1050, 0]
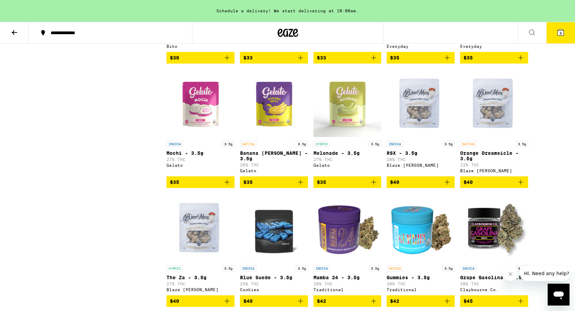
click at [200, 137] on img "Open page for Mochi - 3.5g from Gelato" at bounding box center [201, 103] width 68 height 68
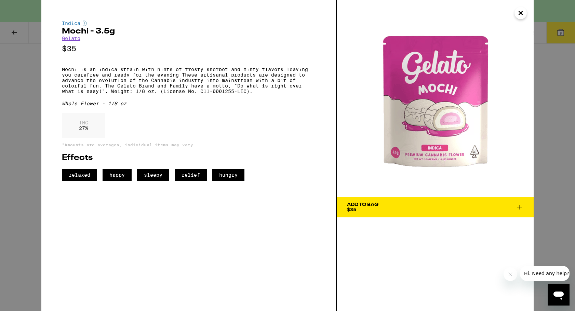
click at [519, 14] on icon "Close" at bounding box center [521, 13] width 8 height 10
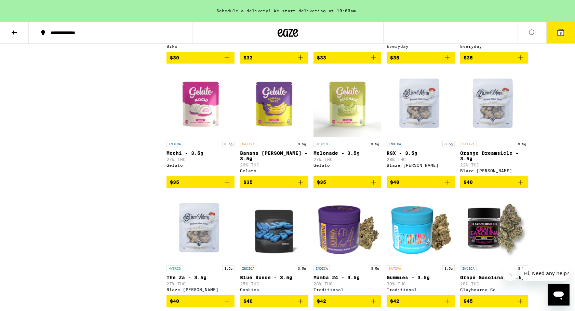
click at [270, 137] on img "Open page for Banana Runtz - 3.5g from Gelato" at bounding box center [274, 103] width 68 height 68
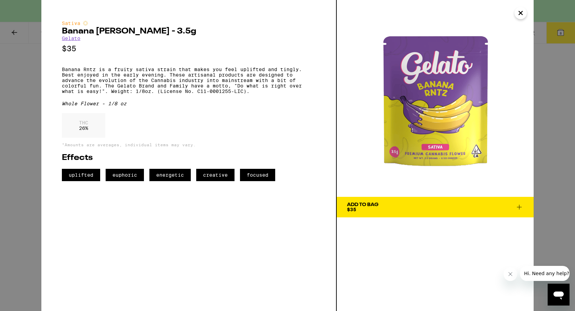
click at [527, 12] on img at bounding box center [435, 98] width 197 height 197
click at [525, 13] on button "Close" at bounding box center [521, 13] width 12 height 12
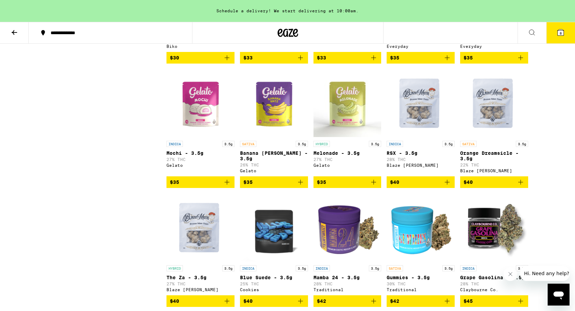
click at [302, 186] on icon "Add to bag" at bounding box center [300, 182] width 8 height 8
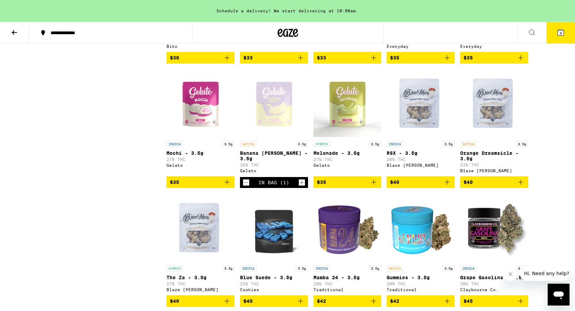
click at [562, 34] on span "9" at bounding box center [561, 33] width 2 height 4
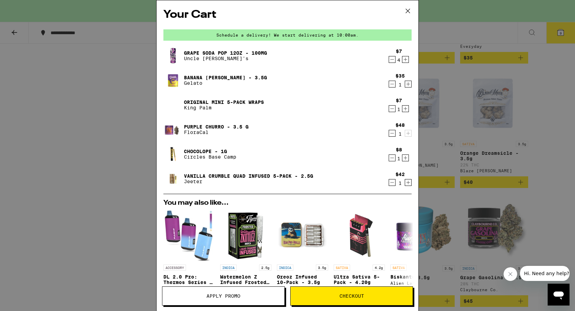
click at [159, 180] on div "Your Cart Schedule a delivery! We start delivering at 10:00am. Grape Soda Pop 1…" at bounding box center [288, 145] width 262 height 290
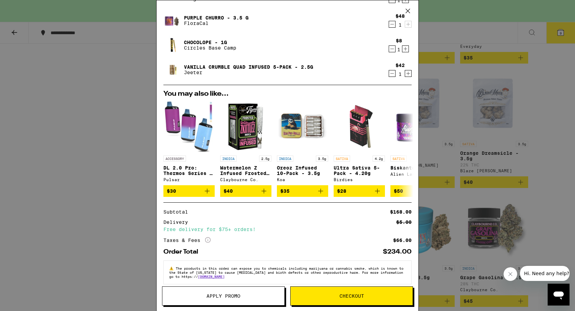
scroll to position [113, 0]
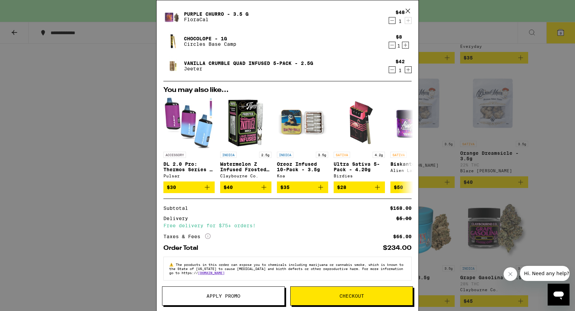
click at [104, 128] on div "Your Cart Schedule a delivery! We start delivering at 10:00am. Grape Soda Pop 1…" at bounding box center [287, 155] width 575 height 311
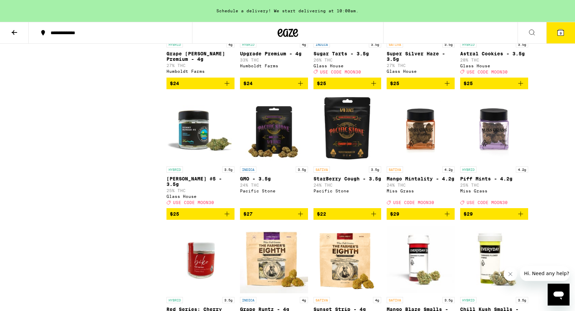
scroll to position [769, 0]
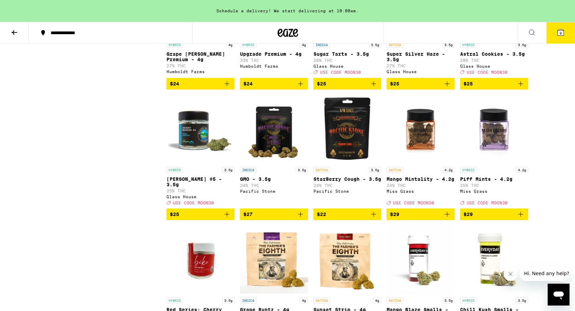
click at [11, 31] on icon at bounding box center [14, 32] width 8 height 8
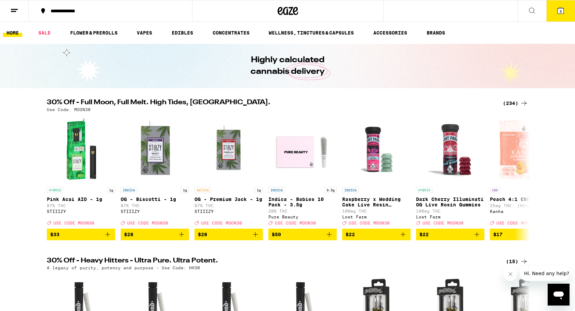
click at [558, 10] on icon at bounding box center [561, 11] width 6 height 6
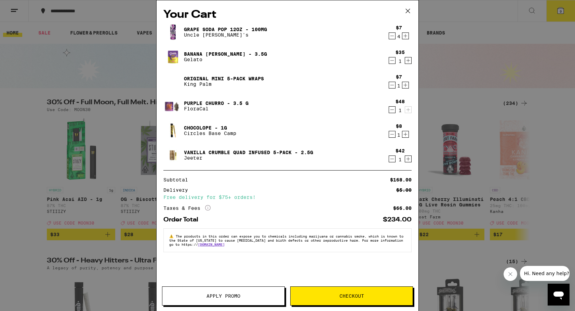
click at [215, 292] on button "Apply Promo" at bounding box center [223, 296] width 123 height 19
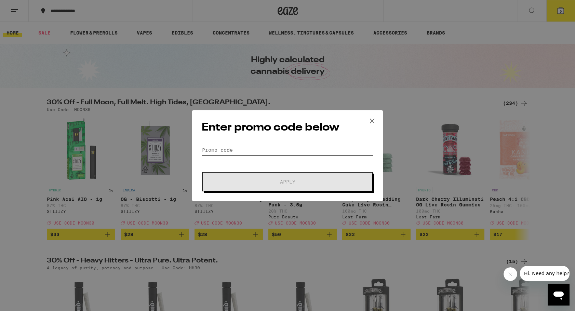
click at [266, 154] on input "Promo Code" at bounding box center [288, 150] width 172 height 10
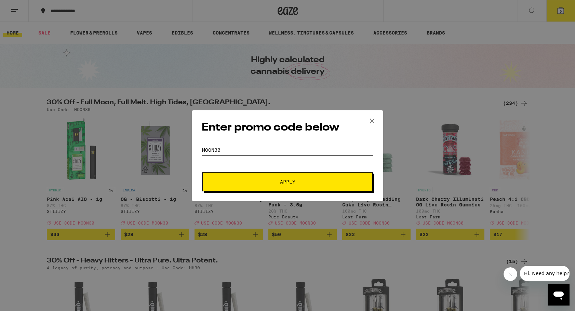
type input "moon30"
click at [274, 187] on button "Apply" at bounding box center [287, 181] width 170 height 19
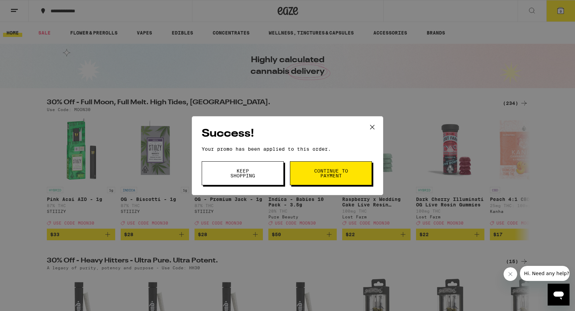
click at [231, 179] on button "Keep Shopping" at bounding box center [243, 173] width 82 height 24
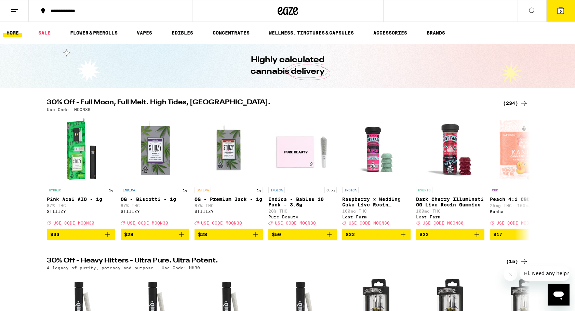
click at [559, 13] on icon at bounding box center [561, 11] width 6 height 6
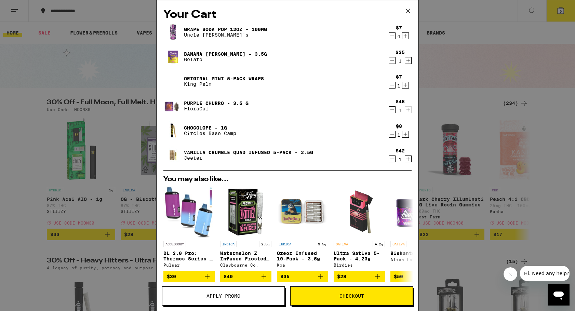
click at [159, 156] on div "Your Cart Grape Soda Pop 12oz - 100mg Uncle [PERSON_NAME]'s $7 4 Banana [PERSON…" at bounding box center [288, 145] width 262 height 290
click at [393, 38] on icon "Decrement" at bounding box center [392, 36] width 6 height 8
click at [158, 139] on div "Your Cart Grape Soda Pop 12oz - 100mg Uncle [PERSON_NAME]'s $7 2 Banana [PERSON…" at bounding box center [288, 145] width 262 height 290
click at [407, 36] on icon "Increment" at bounding box center [405, 36] width 6 height 8
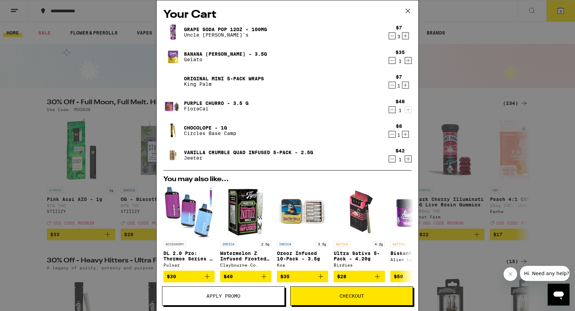
click at [407, 36] on icon "Increment" at bounding box center [405, 36] width 6 height 8
click at [393, 62] on icon "Decrement" at bounding box center [392, 60] width 6 height 8
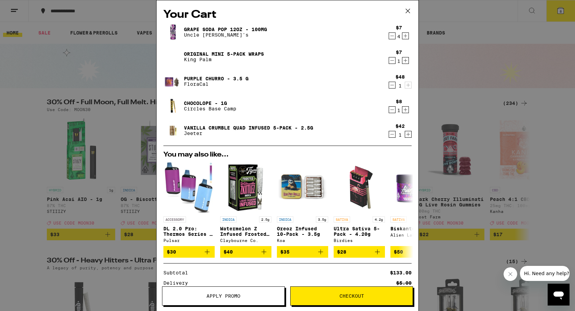
click at [158, 115] on div "Your Cart Grape Soda Pop 12oz - 100mg Uncle [PERSON_NAME]'s $7 4 Original Mini …" at bounding box center [288, 145] width 262 height 290
click at [411, 9] on icon at bounding box center [408, 11] width 10 height 10
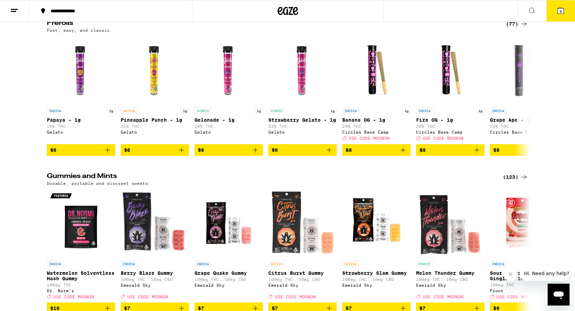
scroll to position [2251, 0]
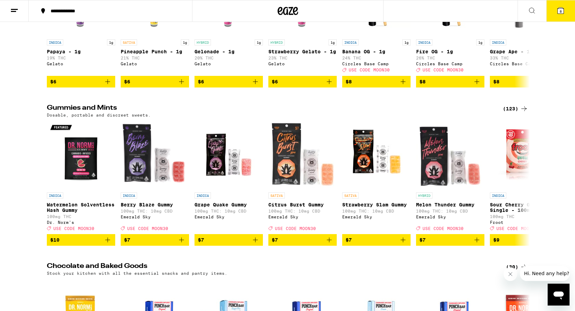
click at [572, 246] on div "Gummies and Mints (123) Dosable, portable and discreet sweets. INDICA Watermelo…" at bounding box center [287, 175] width 575 height 141
click at [573, 246] on div "Gummies and Mints (123) Dosable, portable and discreet sweets. INDICA Watermelo…" at bounding box center [287, 175] width 575 height 141
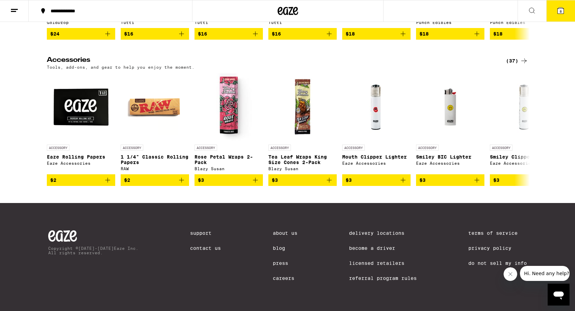
scroll to position [3290, 0]
click at [527, 133] on icon at bounding box center [524, 129] width 8 height 8
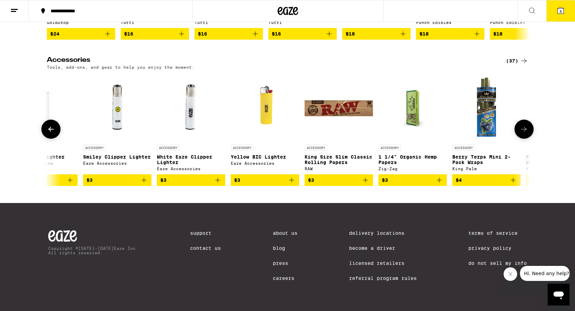
click at [527, 133] on icon at bounding box center [524, 129] width 8 height 8
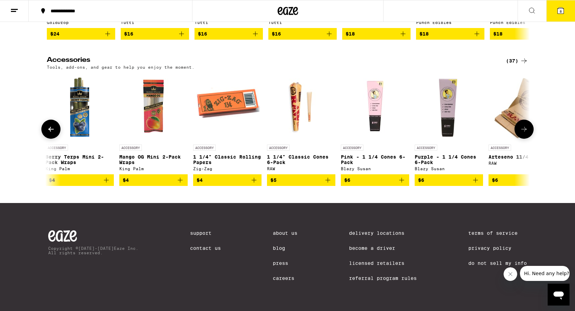
click at [527, 133] on icon at bounding box center [524, 129] width 8 height 8
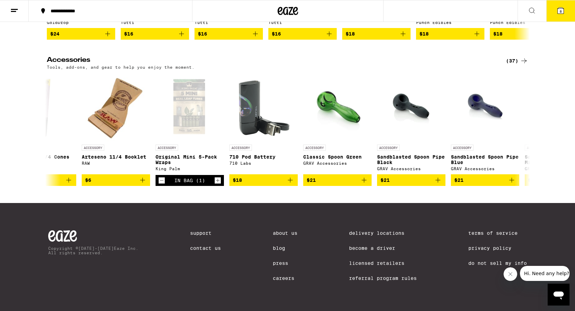
click at [562, 8] on icon at bounding box center [561, 11] width 6 height 6
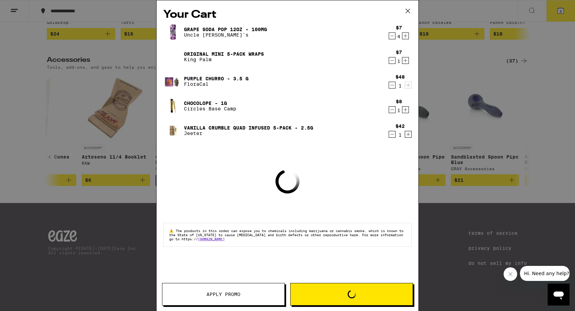
scroll to position [3274, 0]
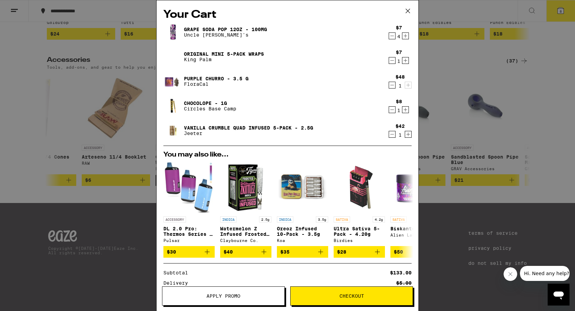
click at [407, 9] on icon at bounding box center [408, 11] width 10 height 10
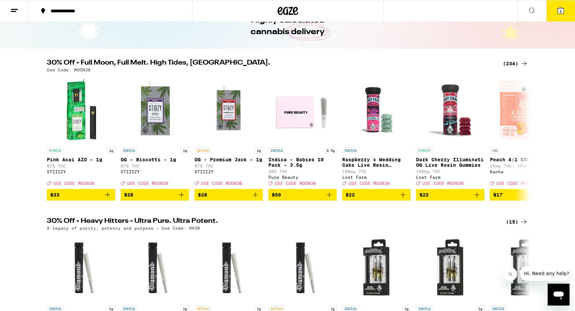
scroll to position [55, 0]
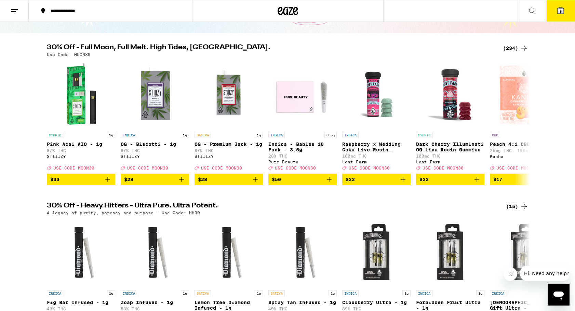
click at [567, 9] on button "8" at bounding box center [560, 10] width 29 height 21
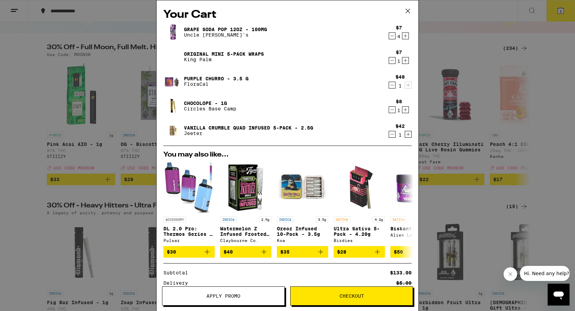
click at [257, 54] on link "Original Mini 5-Pack Wraps" at bounding box center [224, 53] width 80 height 5
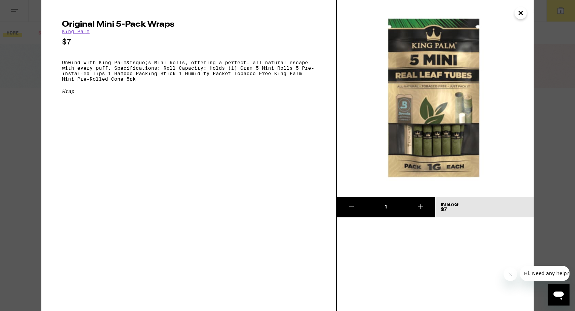
click at [517, 14] on icon "Close" at bounding box center [521, 13] width 8 height 10
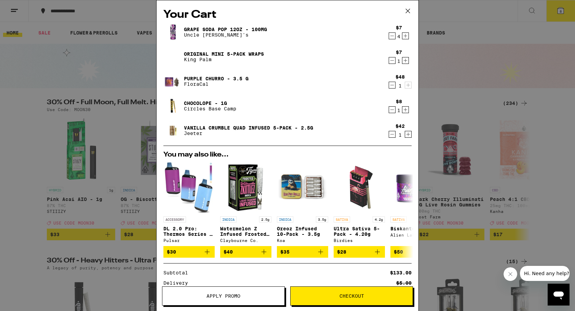
click at [406, 11] on icon at bounding box center [408, 11] width 10 height 10
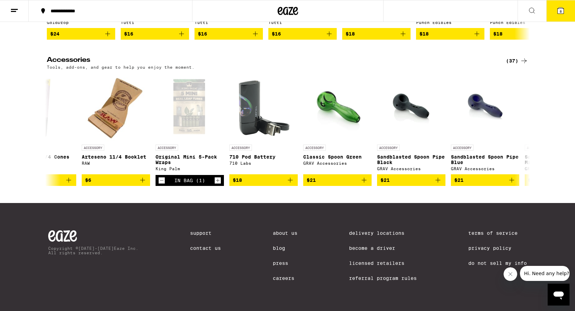
scroll to position [3296, 0]
click at [51, 133] on icon at bounding box center [51, 129] width 8 height 8
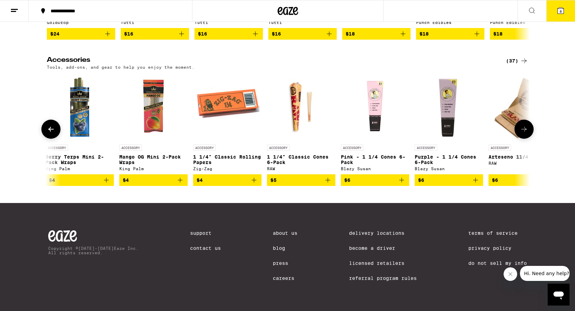
click at [46, 139] on button at bounding box center [50, 129] width 19 height 19
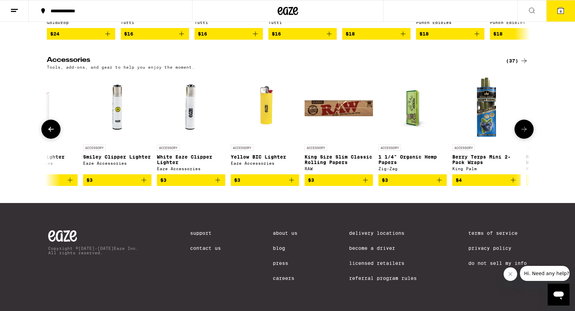
click at [52, 133] on icon at bounding box center [51, 129] width 8 height 8
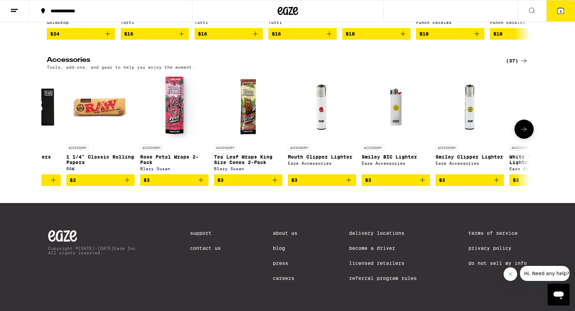
scroll to position [0, 0]
